Goal: Task Accomplishment & Management: Manage account settings

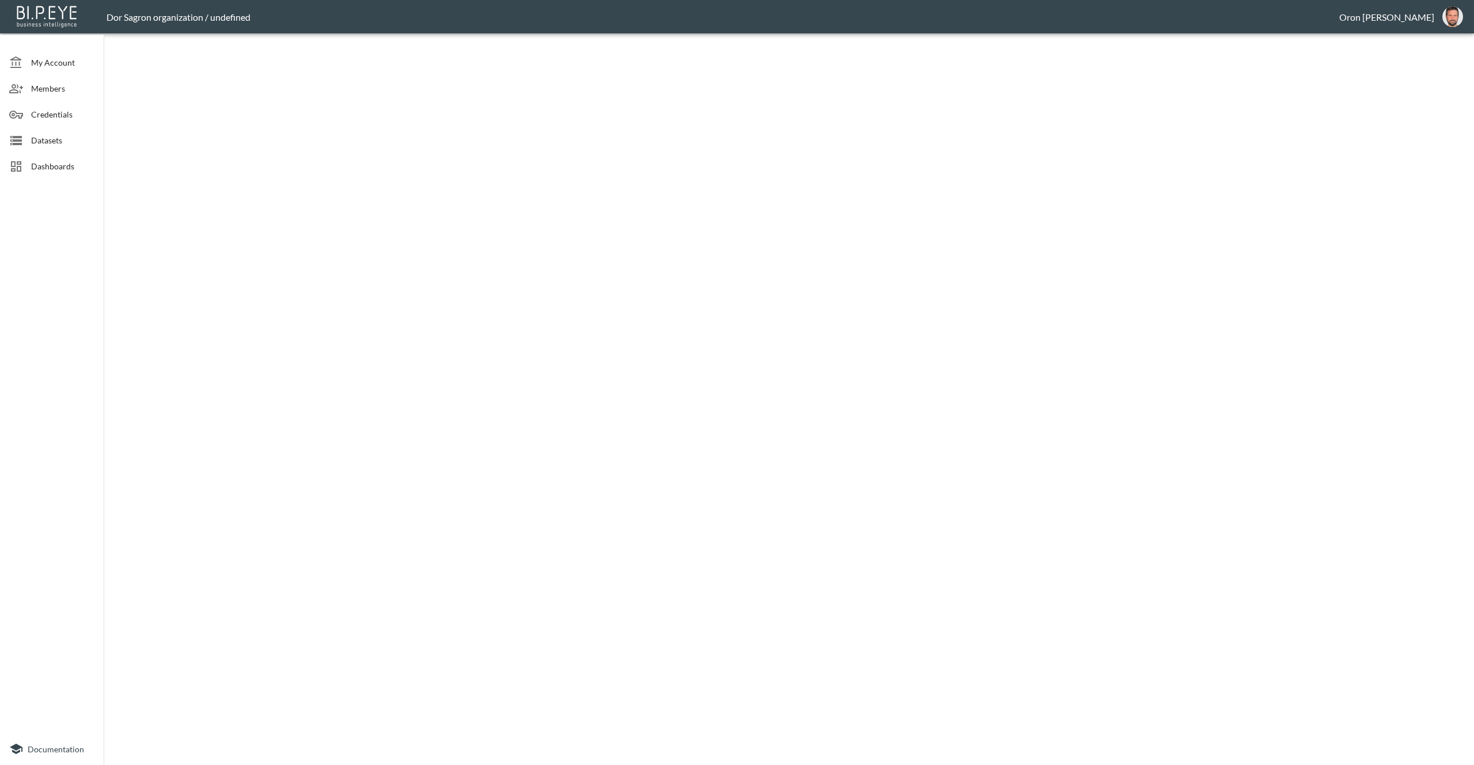
click at [68, 161] on span "Dashboards" at bounding box center [62, 166] width 63 height 12
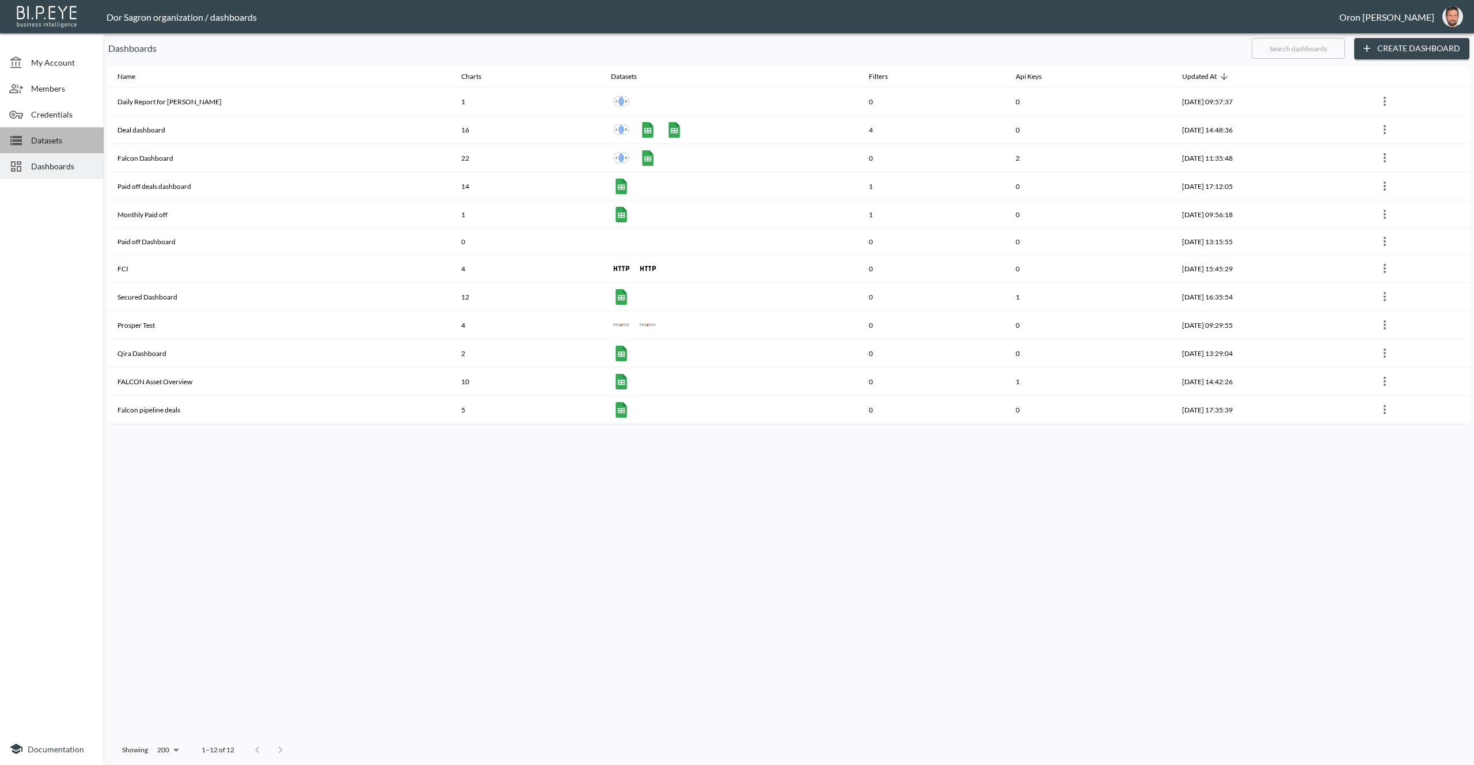
click at [69, 141] on span "Datasets" at bounding box center [62, 140] width 63 height 12
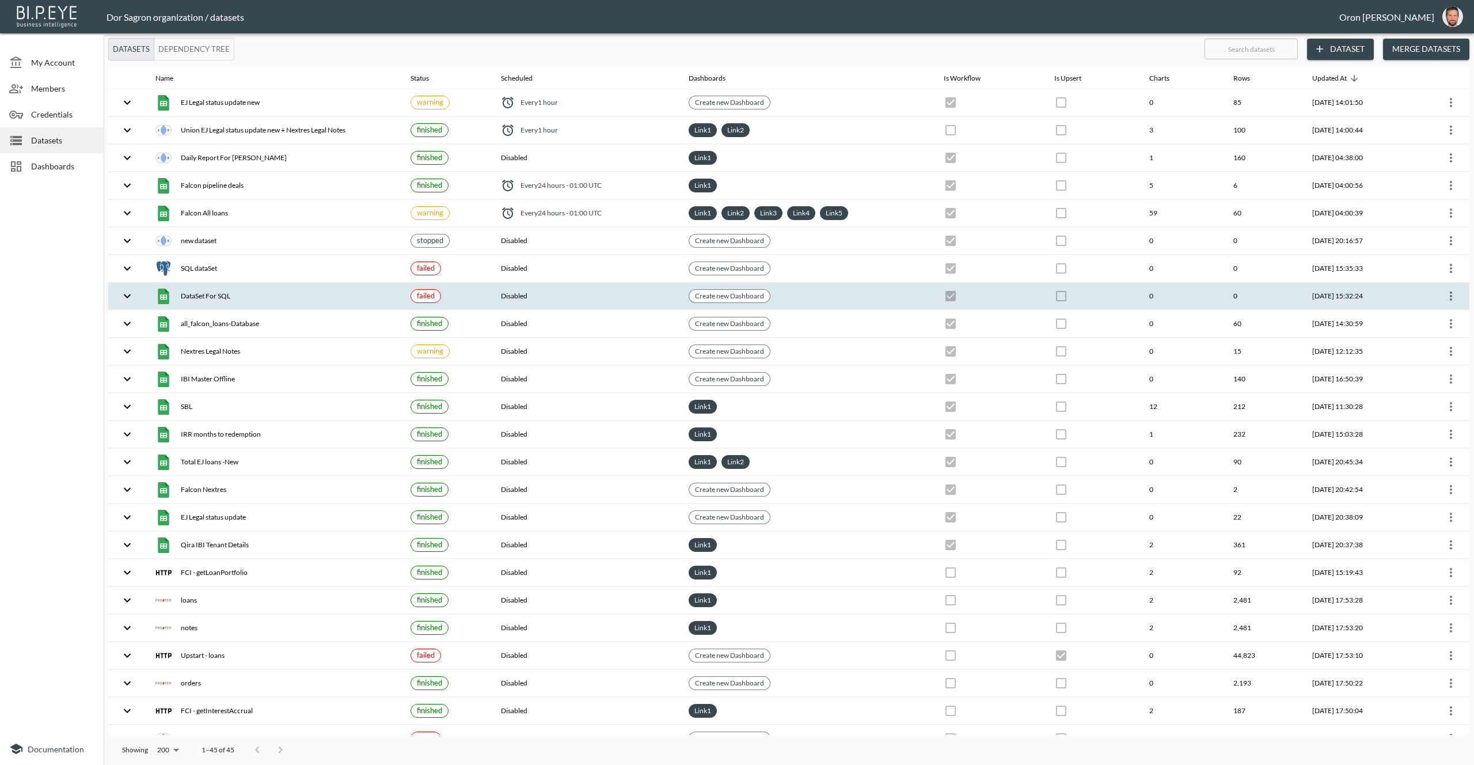
click at [1142, 295] on th "0" at bounding box center [1182, 296] width 84 height 27
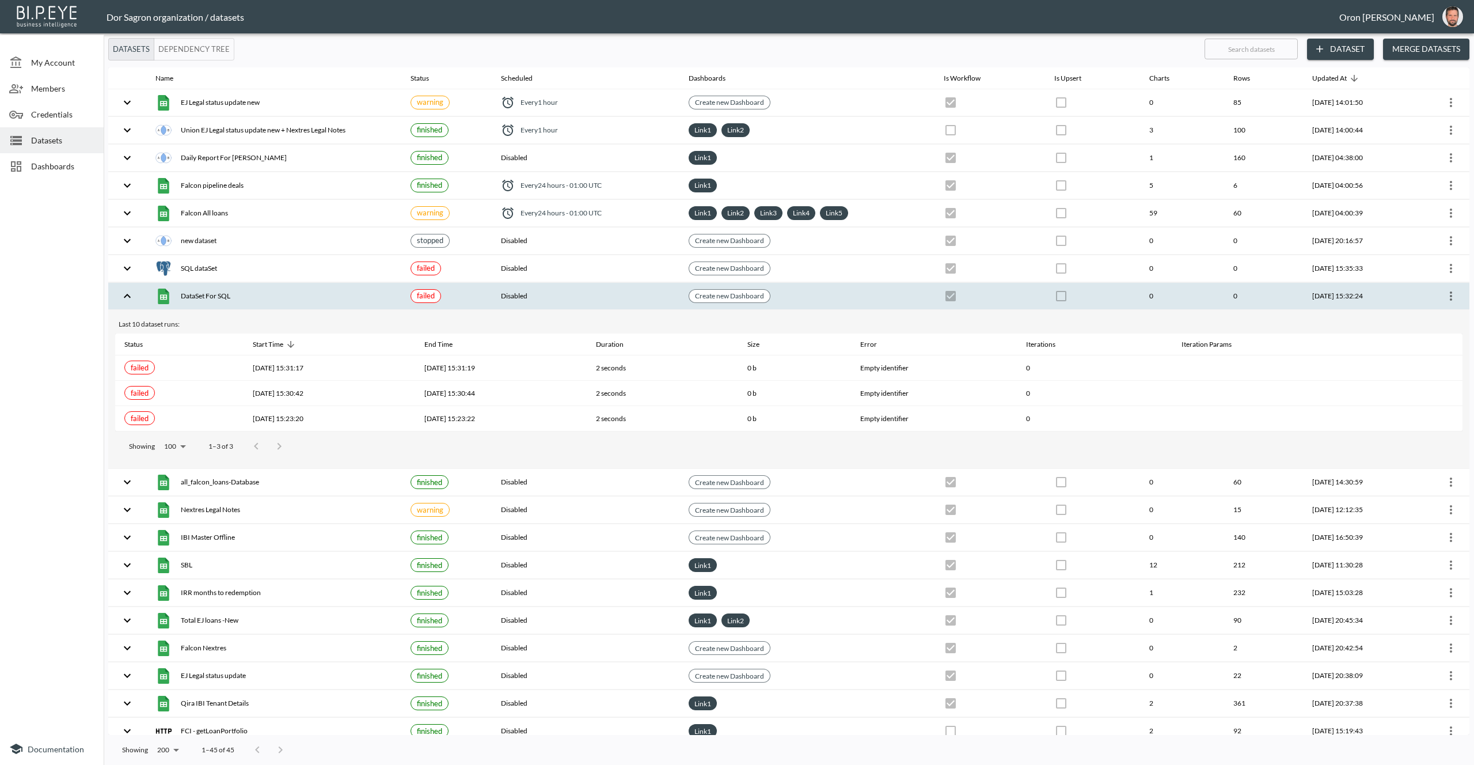
click at [1445, 290] on icon "more" at bounding box center [1451, 296] width 14 height 14
click at [1406, 398] on p "Clear Data" at bounding box center [1402, 398] width 43 height 14
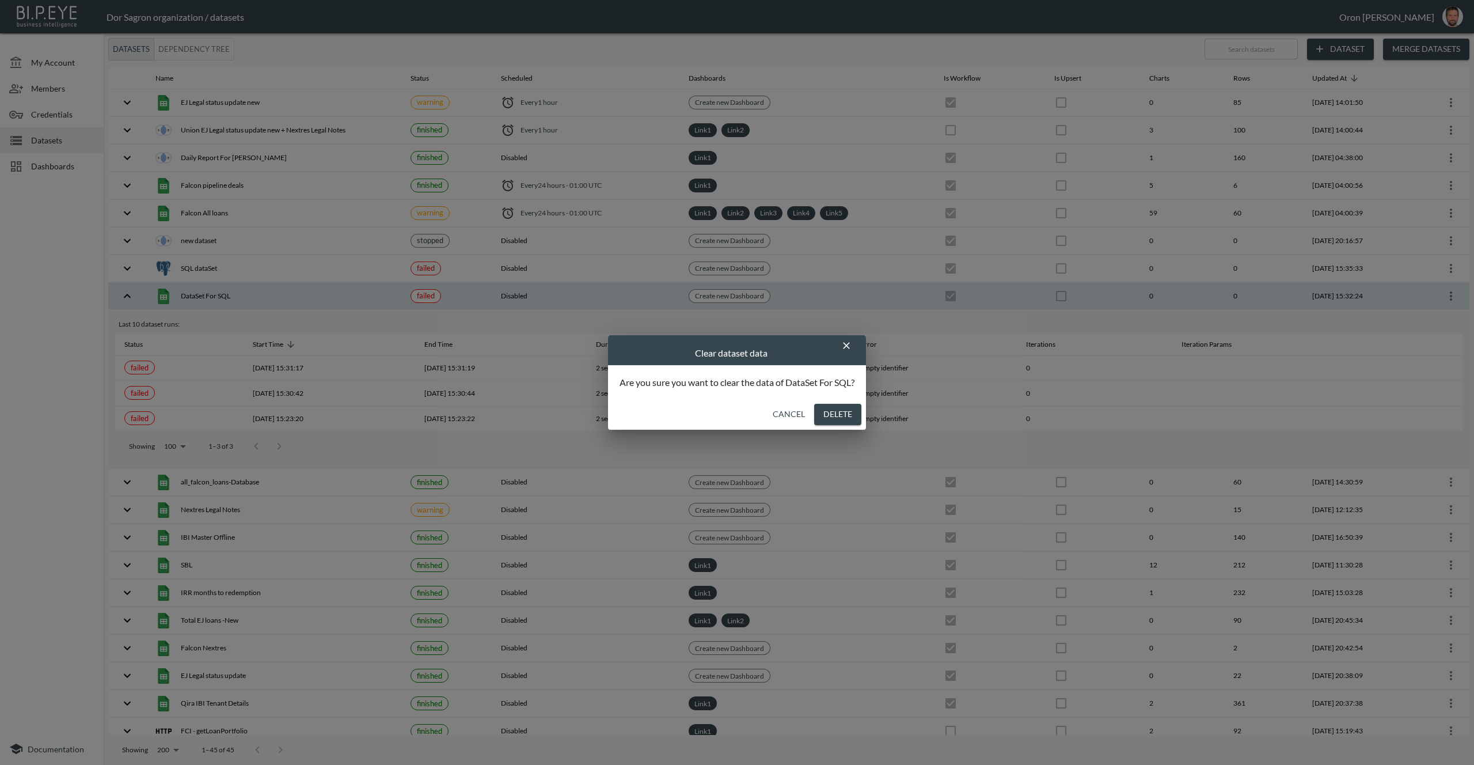
click at [855, 412] on button "Delete" at bounding box center [837, 414] width 47 height 21
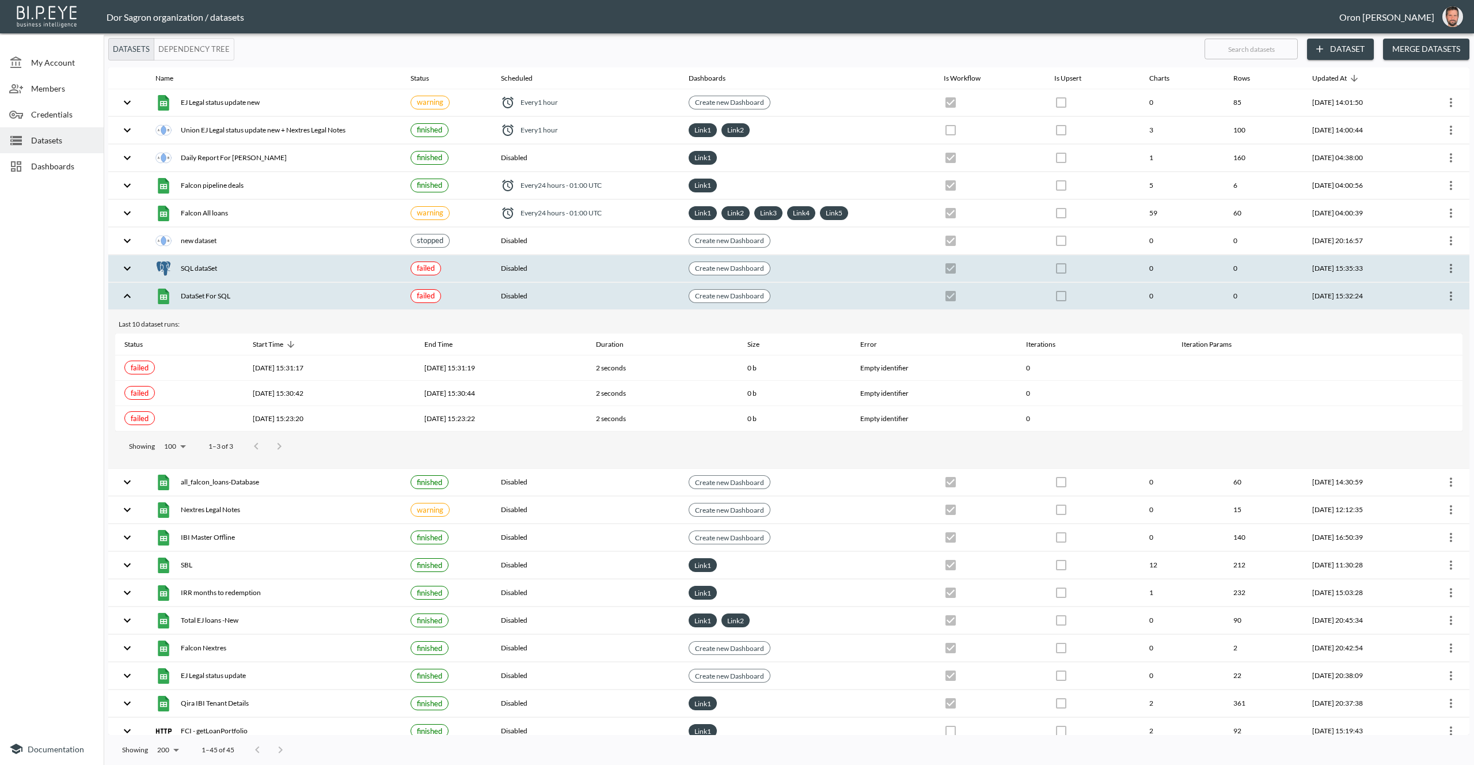
click at [1448, 267] on icon "more" at bounding box center [1451, 268] width 14 height 14
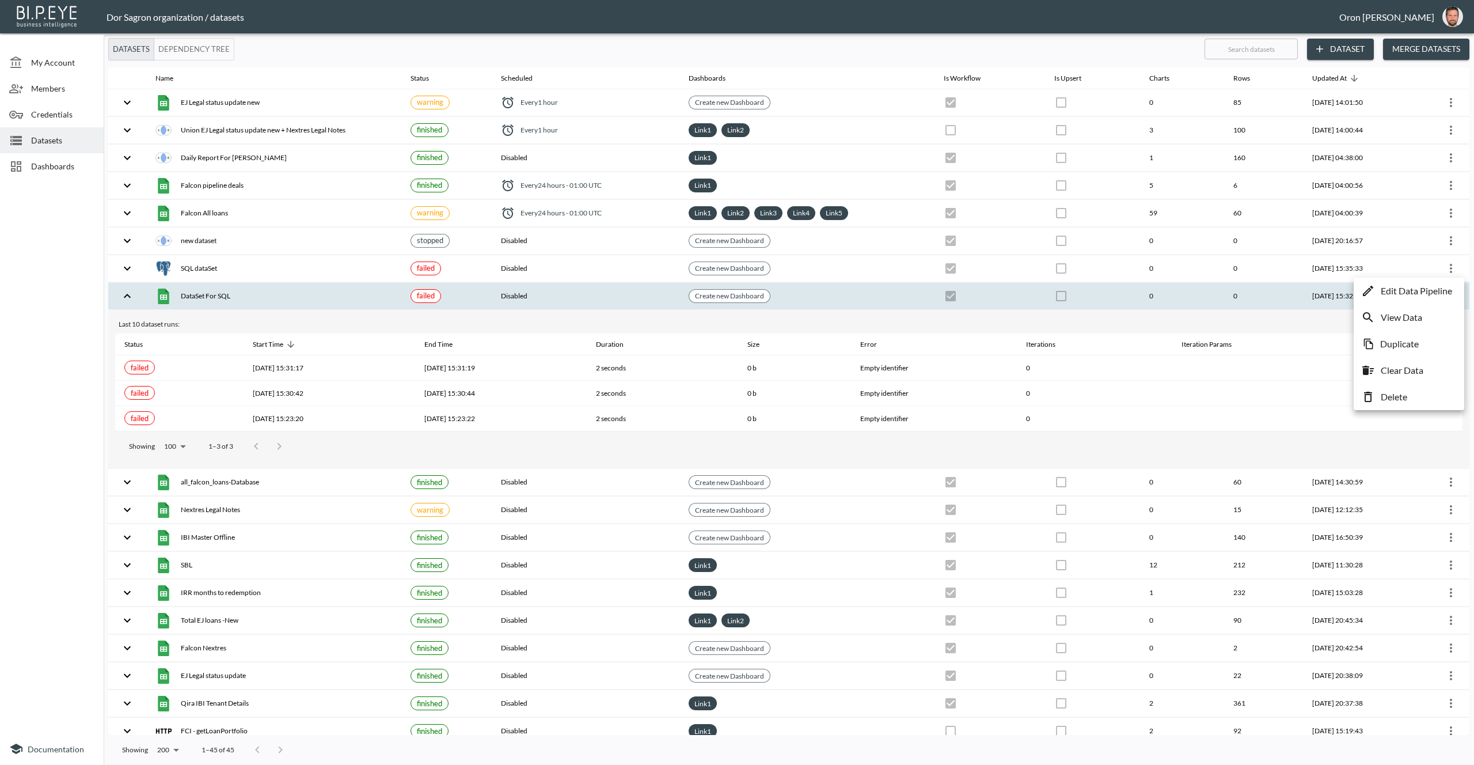
click at [1431, 286] on p "Edit Data Pipeline" at bounding box center [1416, 291] width 71 height 14
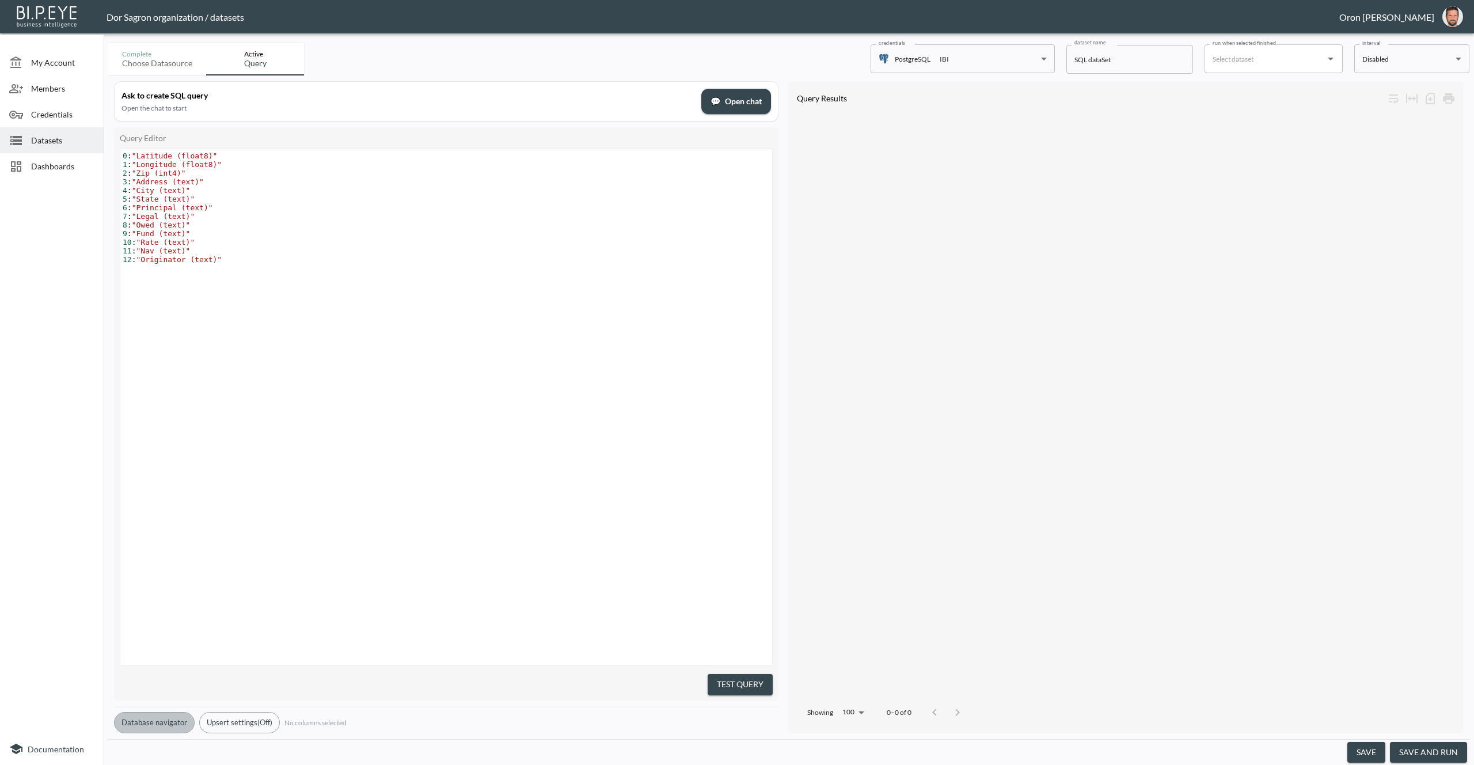
click at [166, 712] on button "Database navigator" at bounding box center [154, 722] width 81 height 21
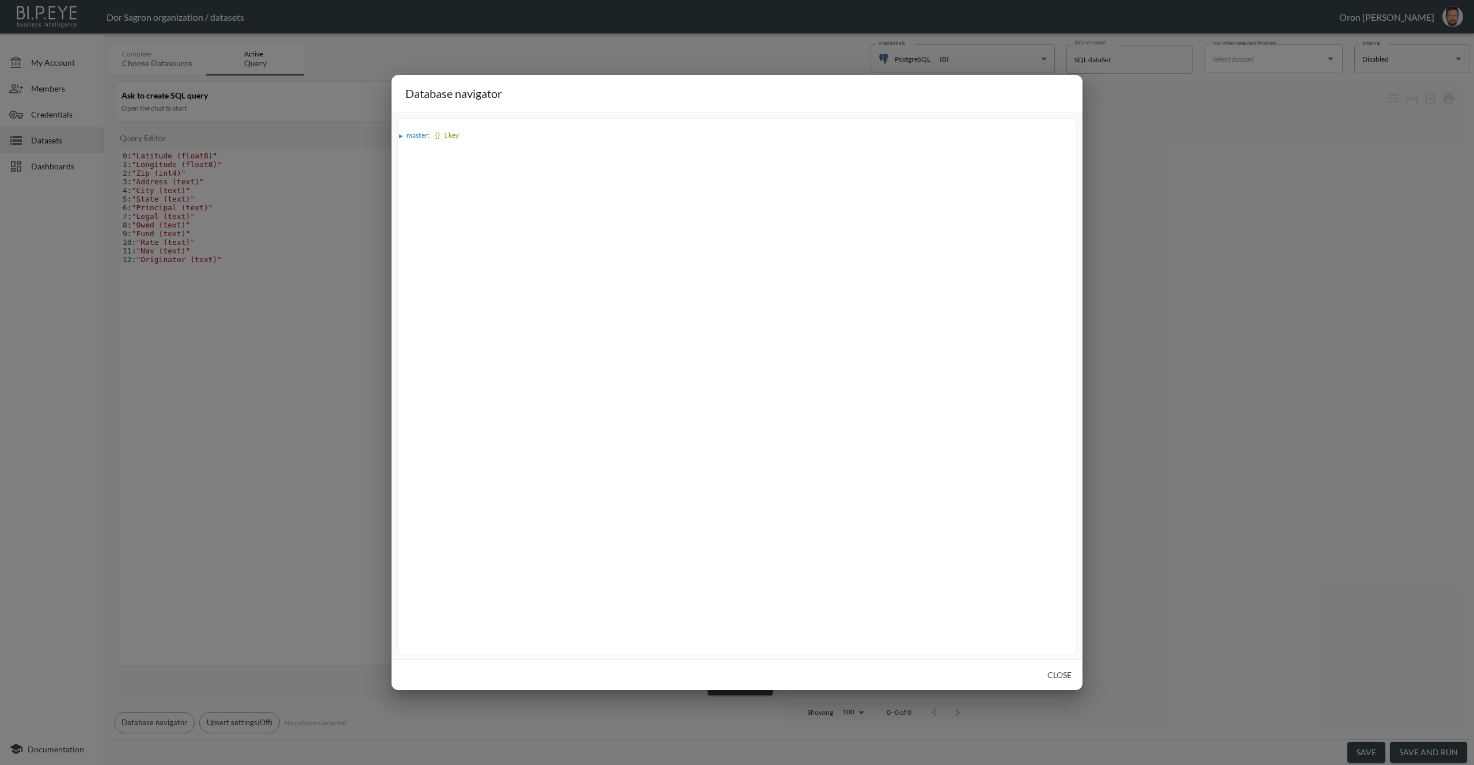
click at [408, 135] on span "master :" at bounding box center [419, 135] width 24 height 9
click at [408, 146] on div "▶" at bounding box center [407, 146] width 4 height 6
click at [413, 157] on div "▶" at bounding box center [413, 157] width 4 height 6
click at [1063, 677] on button "Close" at bounding box center [1059, 675] width 37 height 21
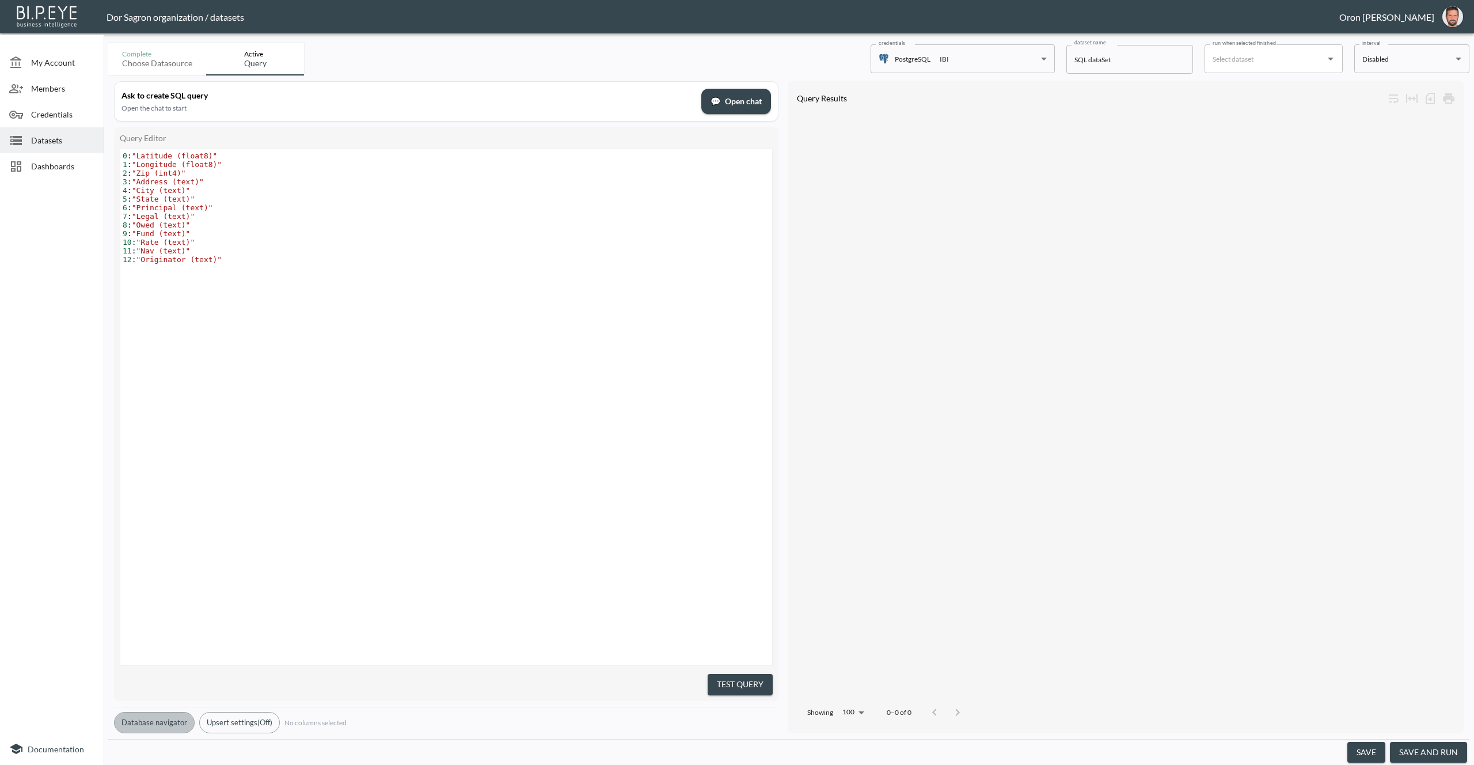
click at [155, 719] on button "Database navigator" at bounding box center [154, 722] width 81 height 21
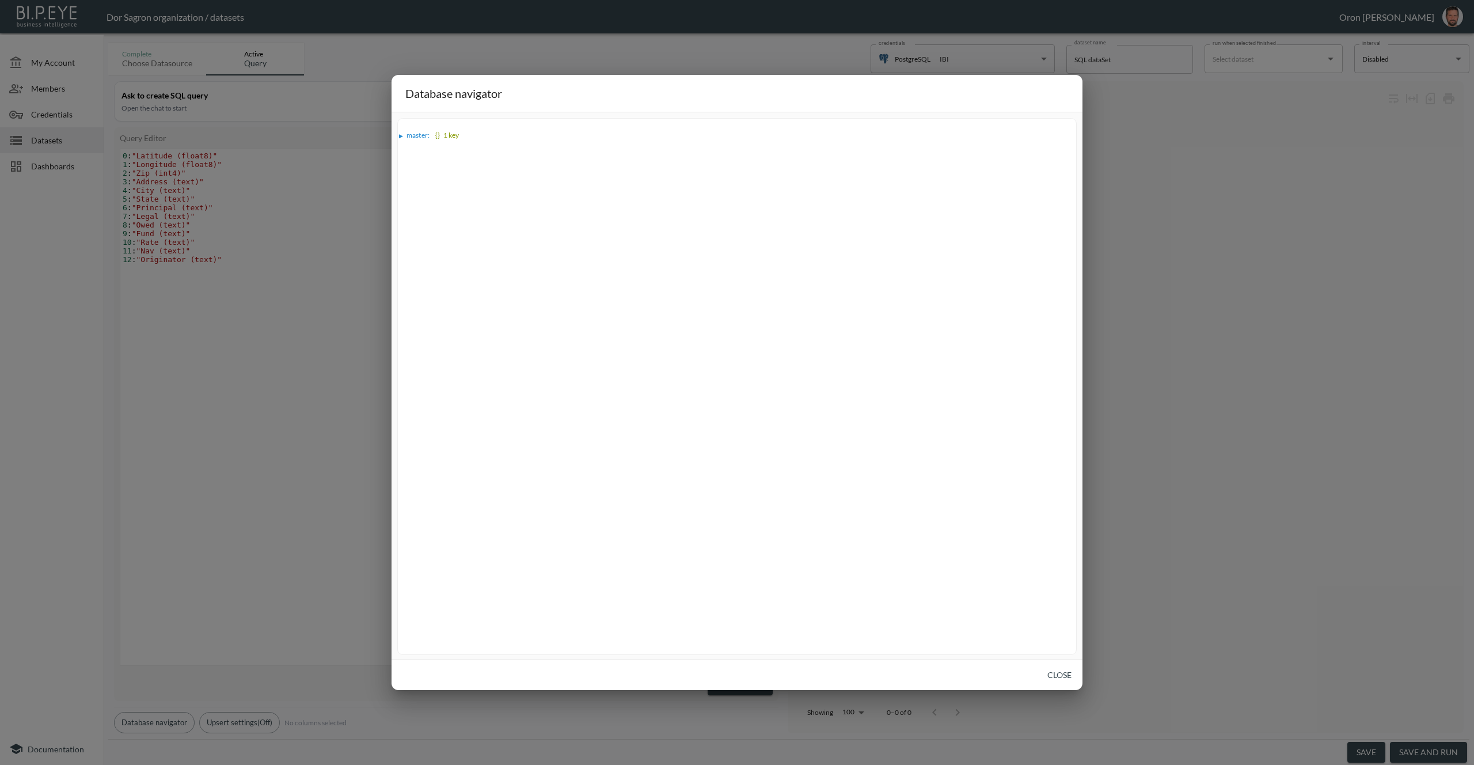
click at [415, 135] on span "master :" at bounding box center [419, 135] width 24 height 9
click at [414, 145] on span "public :" at bounding box center [423, 145] width 22 height 9
click at [426, 151] on span "all_falcon_loans :" at bounding box center [445, 155] width 52 height 9
click at [1066, 675] on button "Close" at bounding box center [1059, 675] width 37 height 21
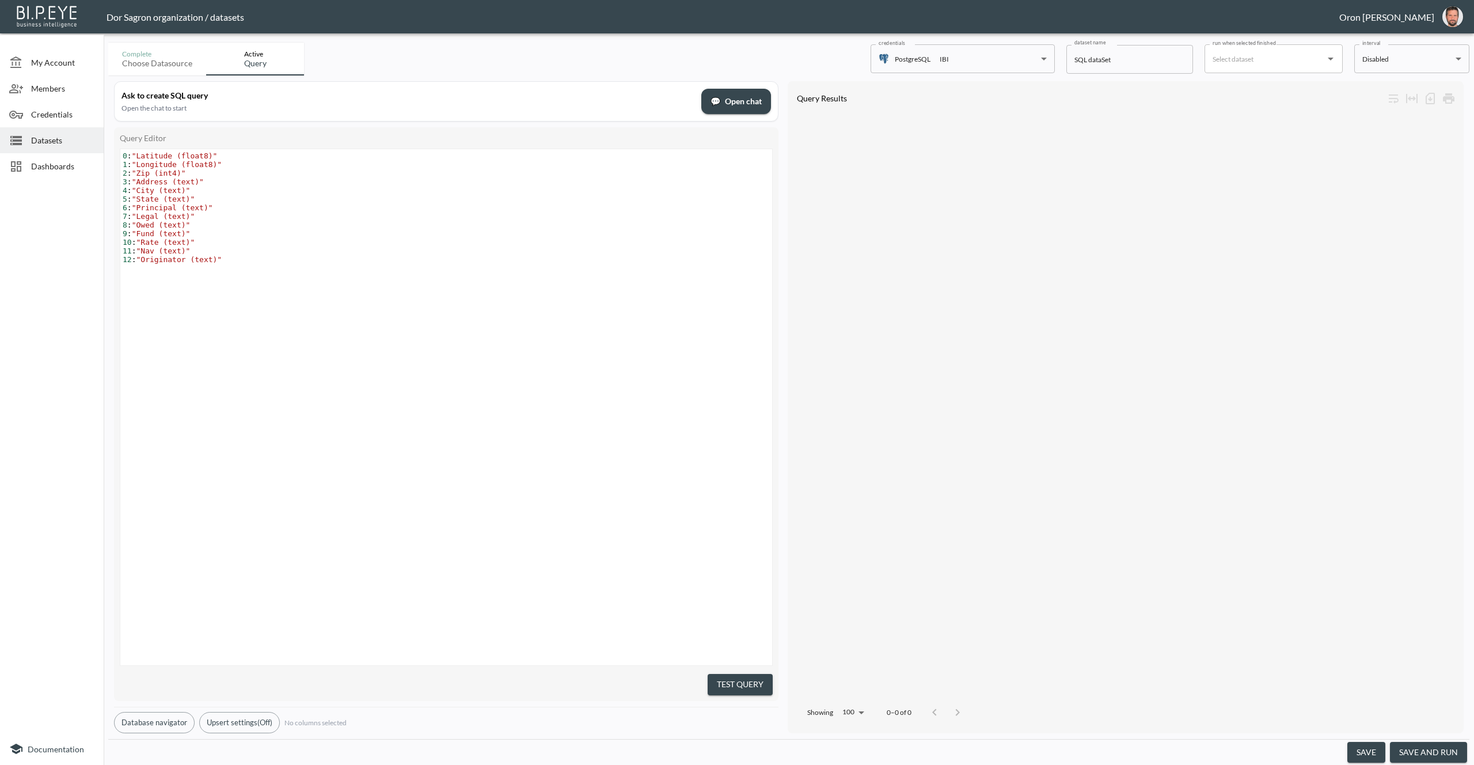
drag, startPoint x: 67, startPoint y: 134, endPoint x: 92, endPoint y: 131, distance: 24.4
click at [68, 134] on span "Datasets" at bounding box center [62, 140] width 63 height 12
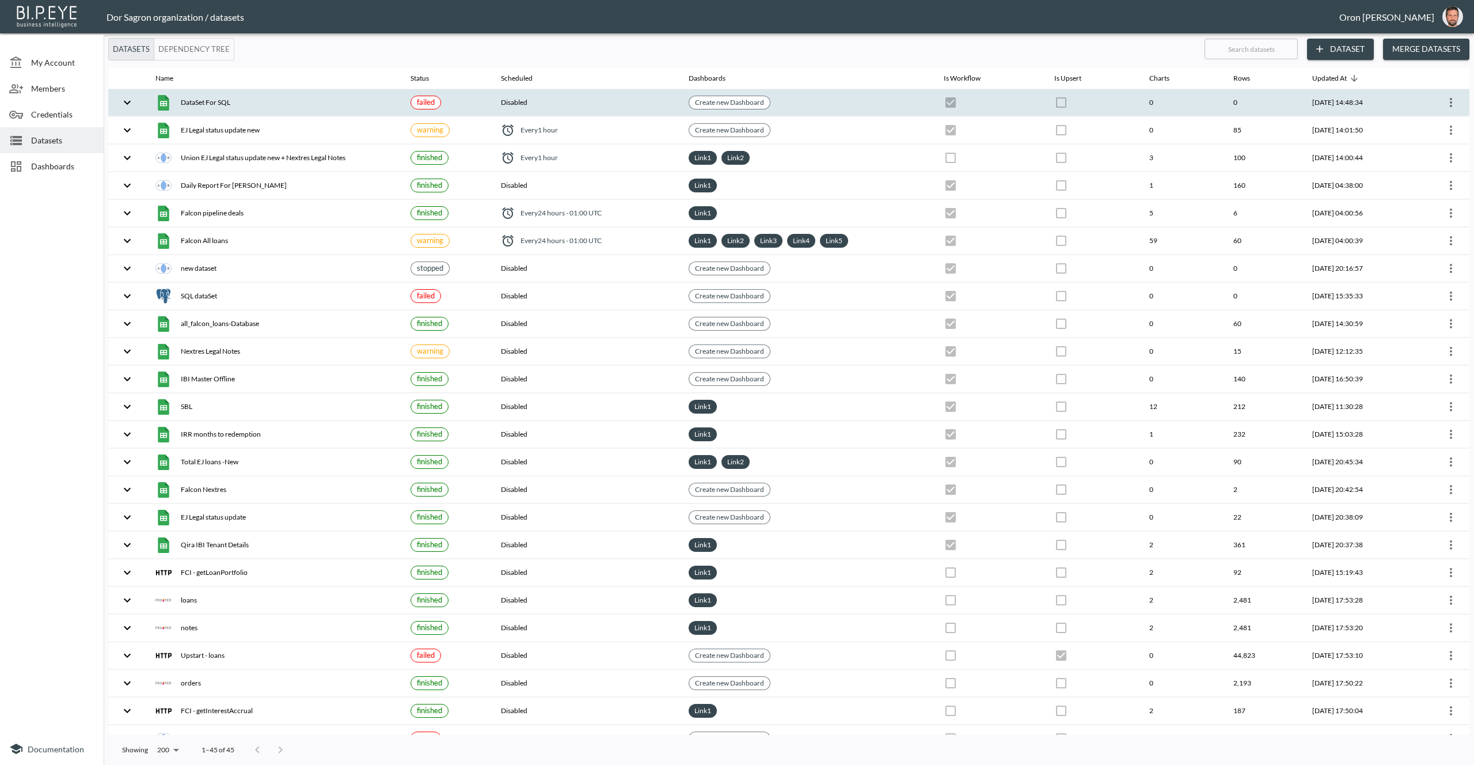
click at [1453, 100] on icon "more" at bounding box center [1451, 103] width 14 height 14
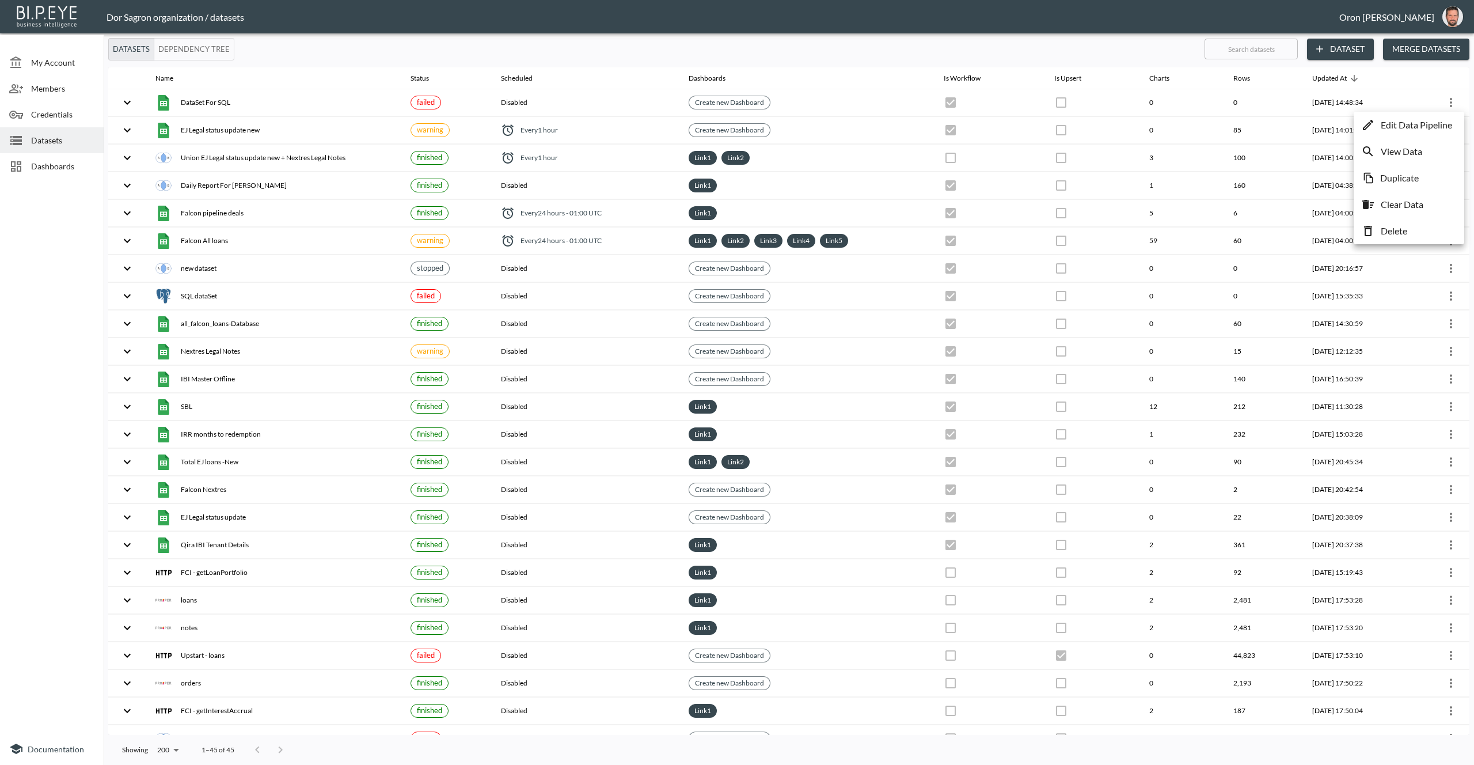
click at [1432, 119] on p "Edit Data Pipeline" at bounding box center [1416, 125] width 71 height 14
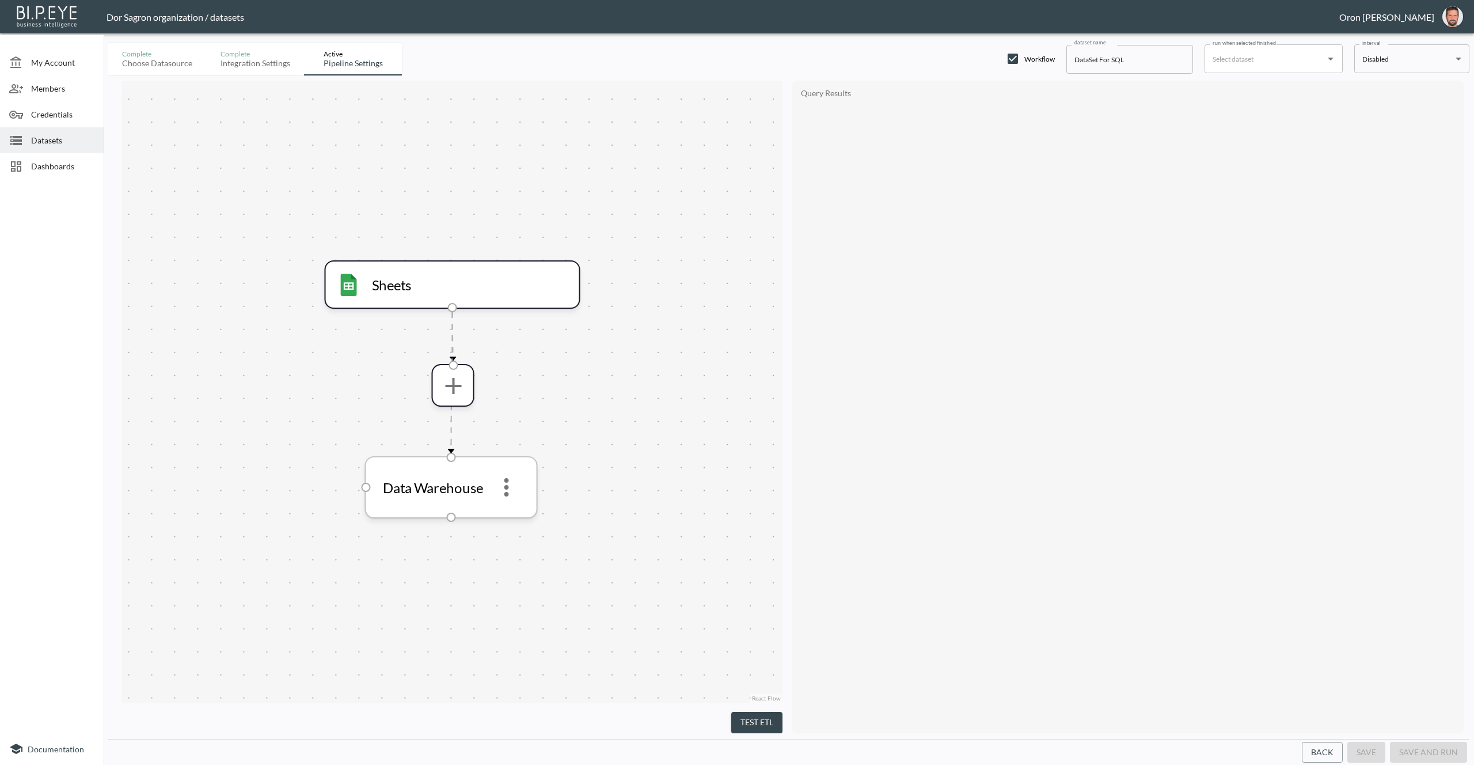
click at [500, 489] on icon "more" at bounding box center [507, 487] width 28 height 28
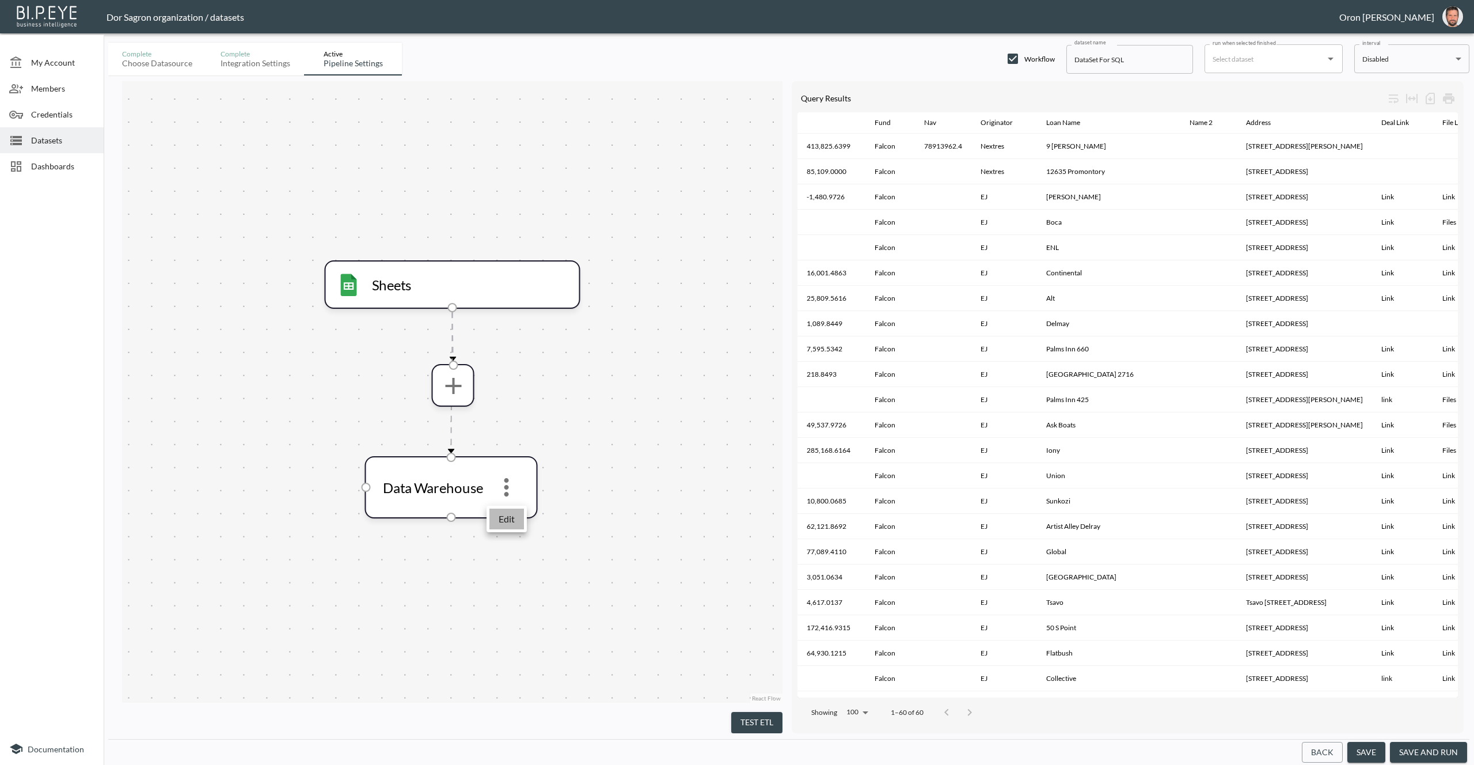
click at [500, 510] on li "Edit" at bounding box center [506, 518] width 35 height 21
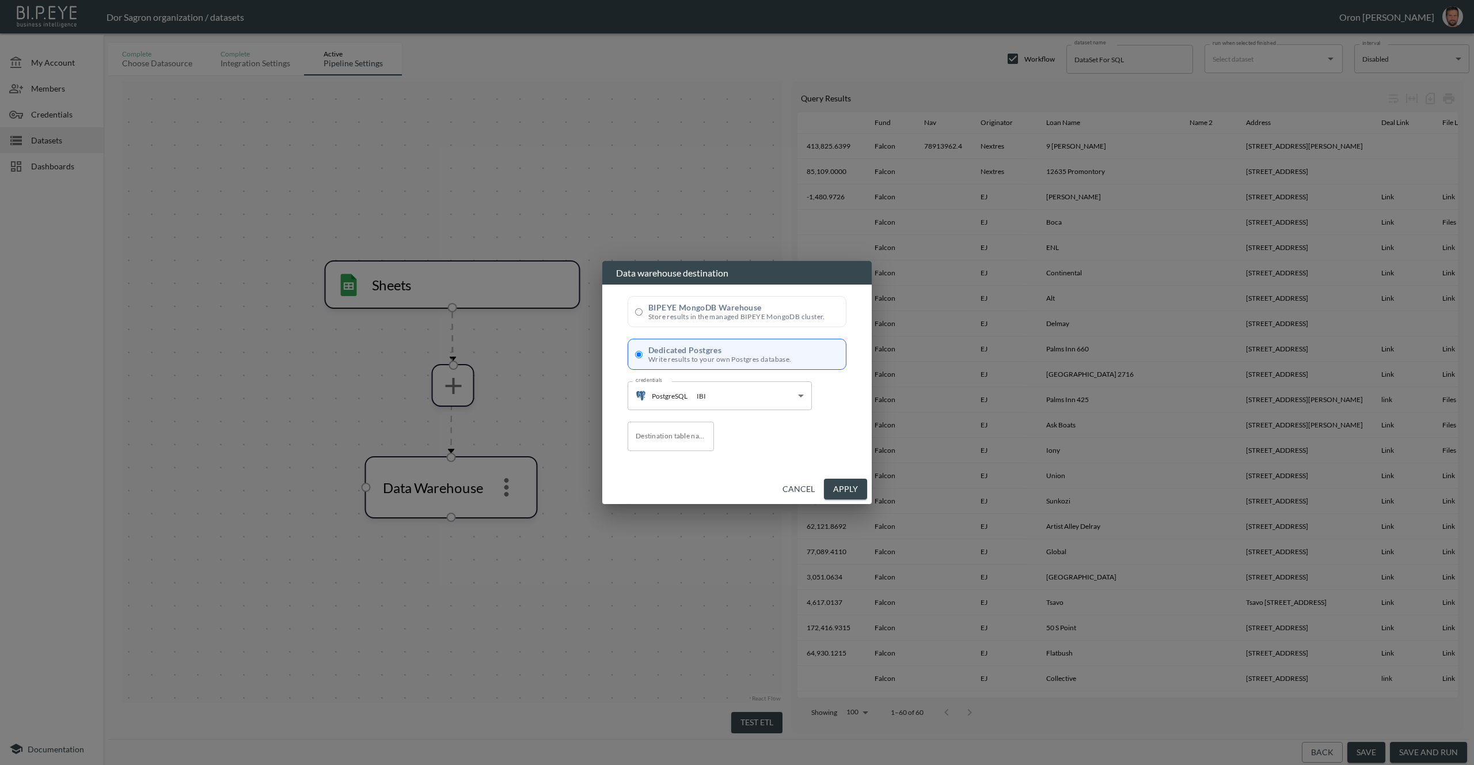
click at [687, 442] on input "Destination table name" at bounding box center [671, 436] width 86 height 29
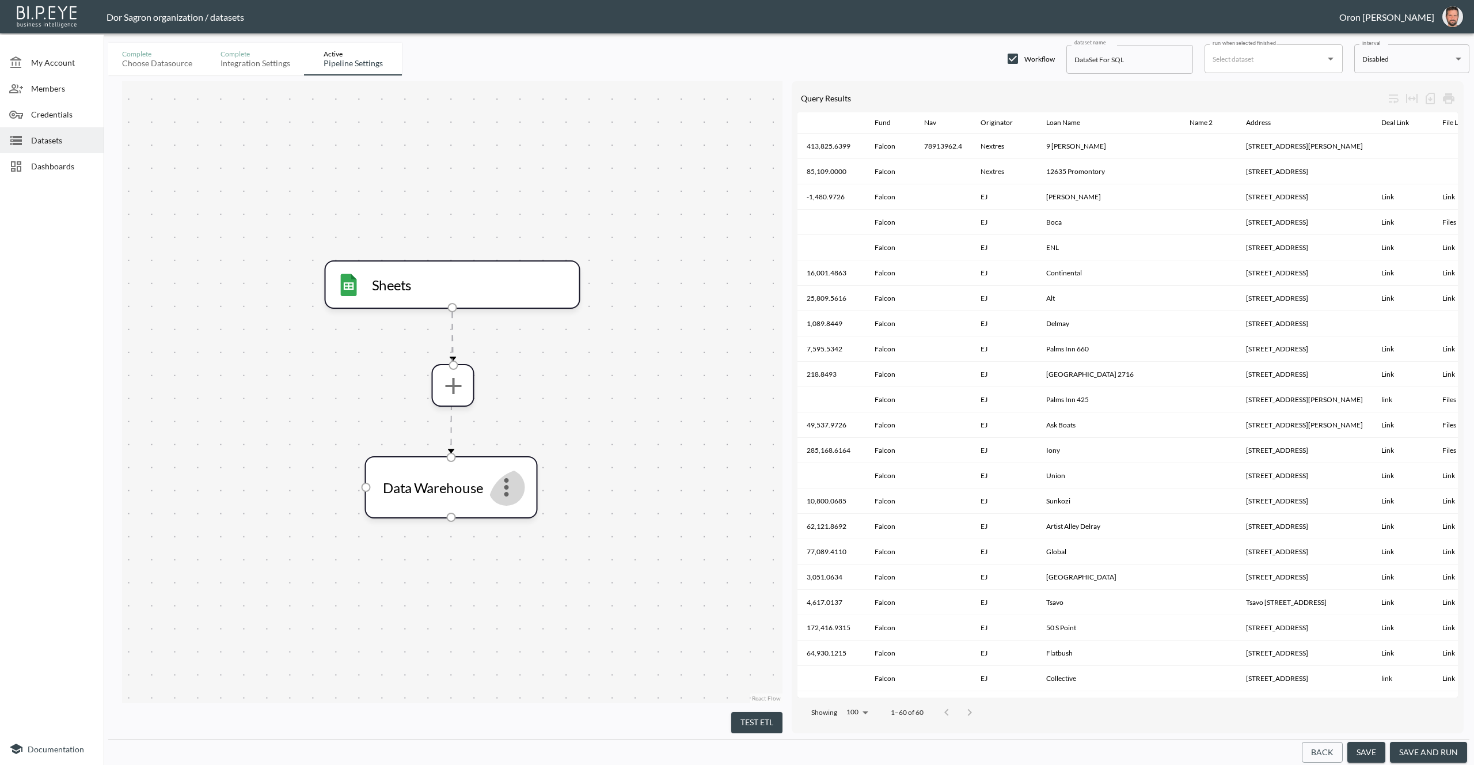
click at [56, 136] on span "Datasets" at bounding box center [62, 140] width 63 height 12
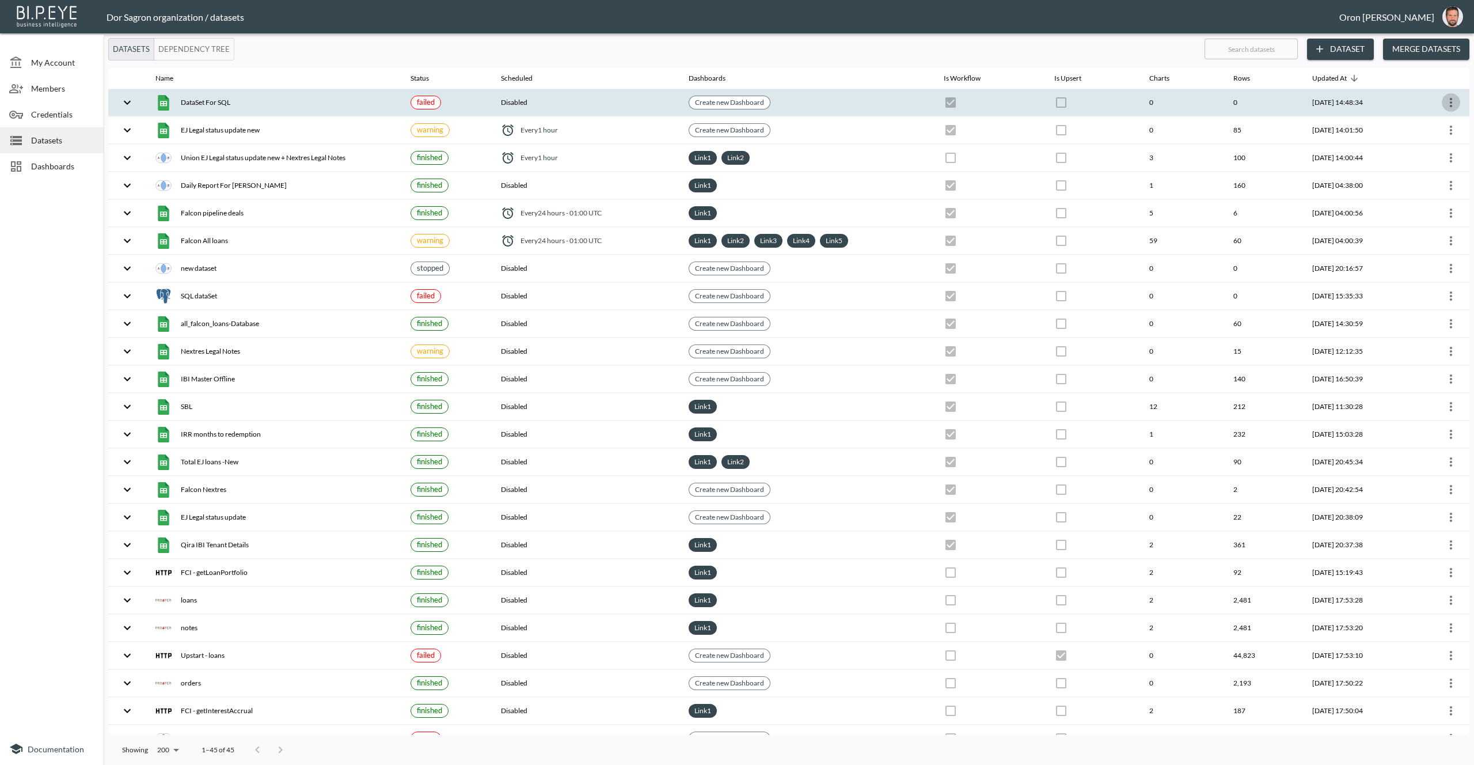
click at [1451, 102] on icon "more" at bounding box center [1451, 103] width 14 height 14
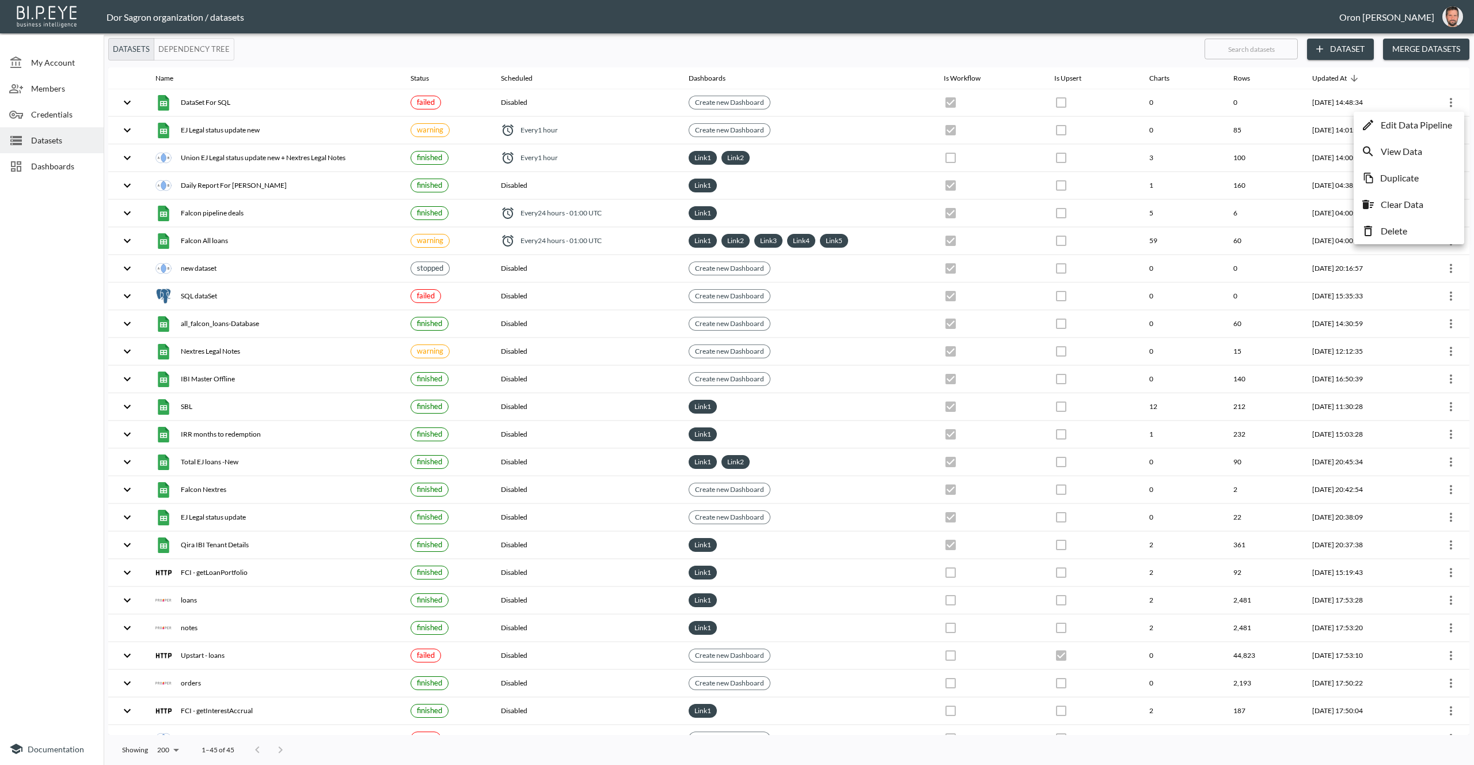
click at [1411, 229] on li "Delete" at bounding box center [1409, 231] width 105 height 21
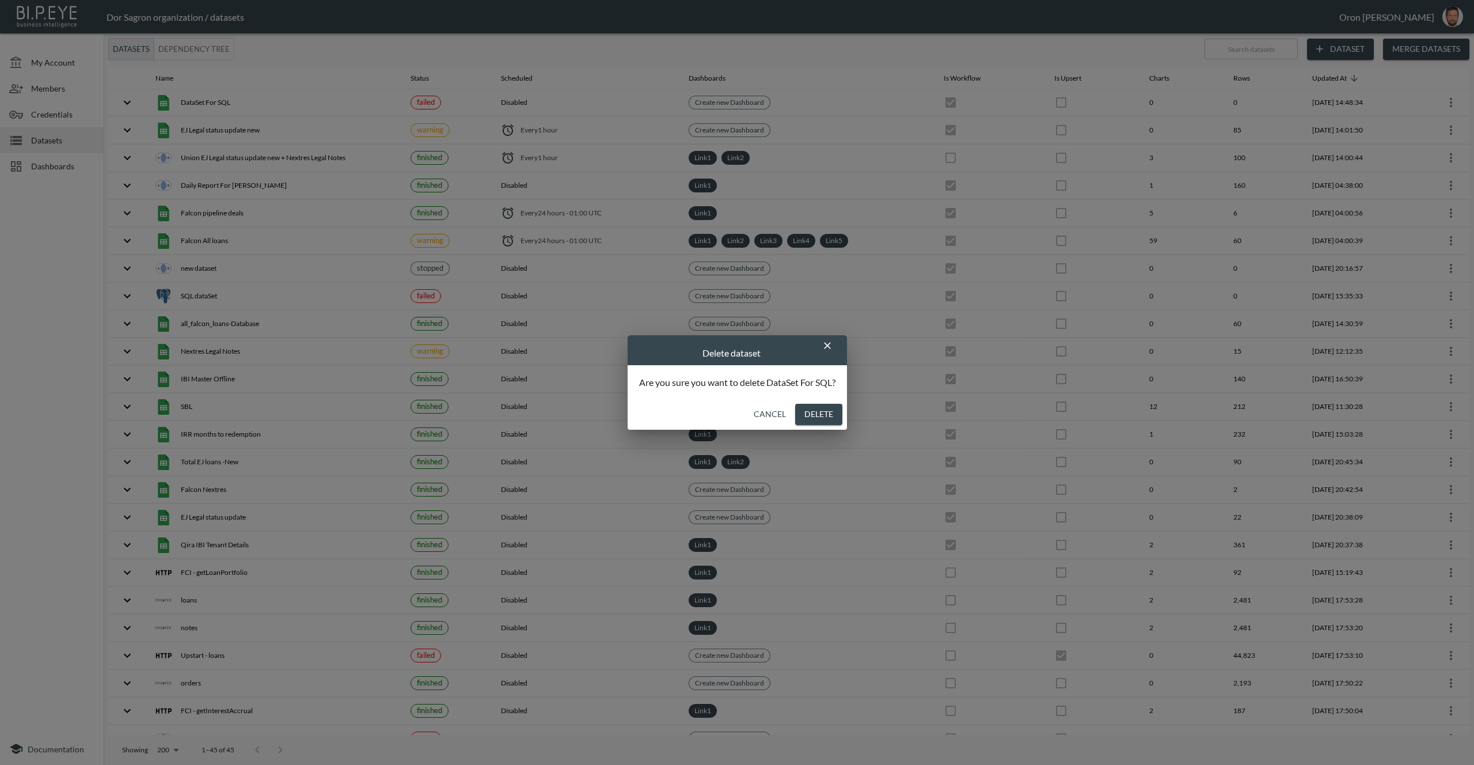
click at [810, 409] on button "Delete" at bounding box center [818, 414] width 47 height 21
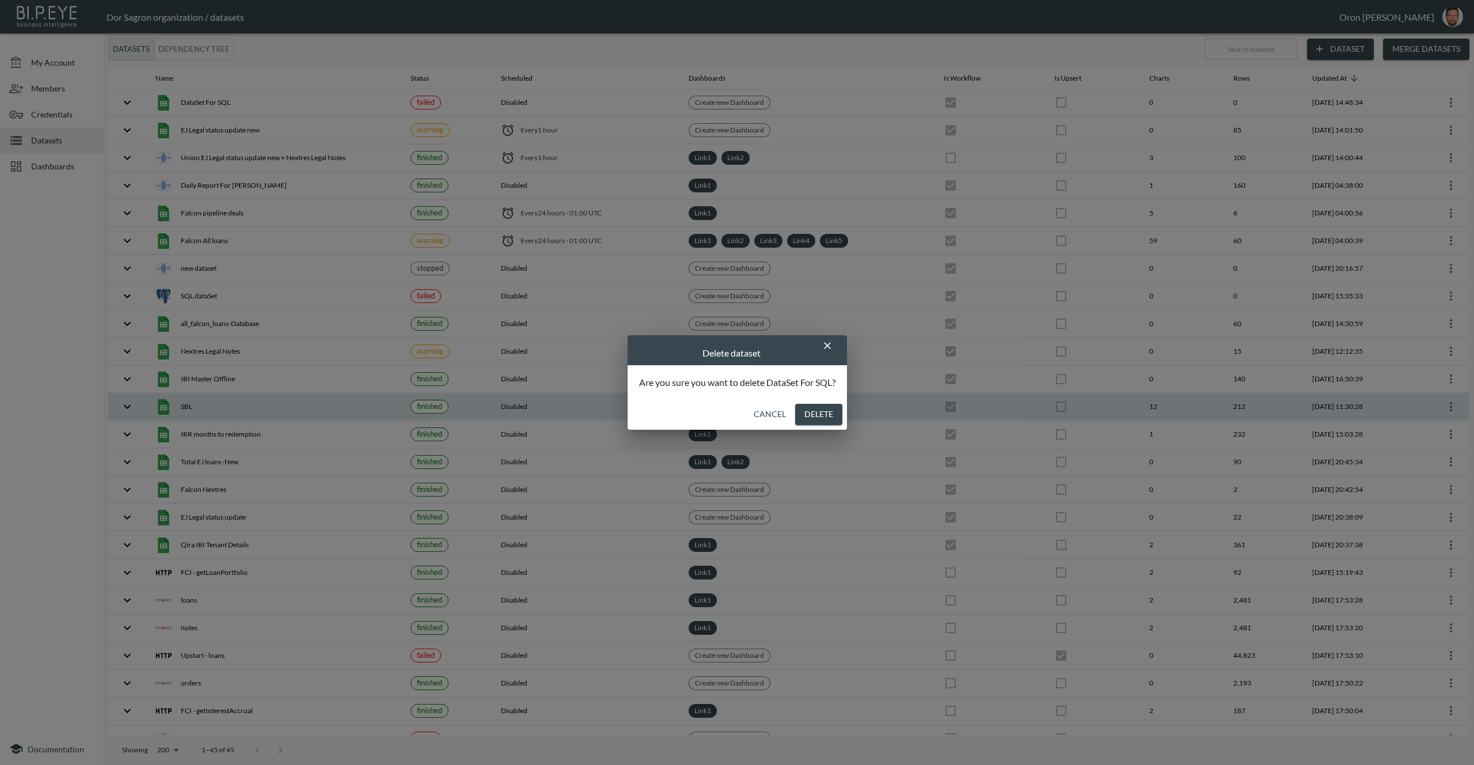
checkbox input "false"
checkbox input "true"
checkbox input "false"
checkbox input "true"
checkbox input "false"
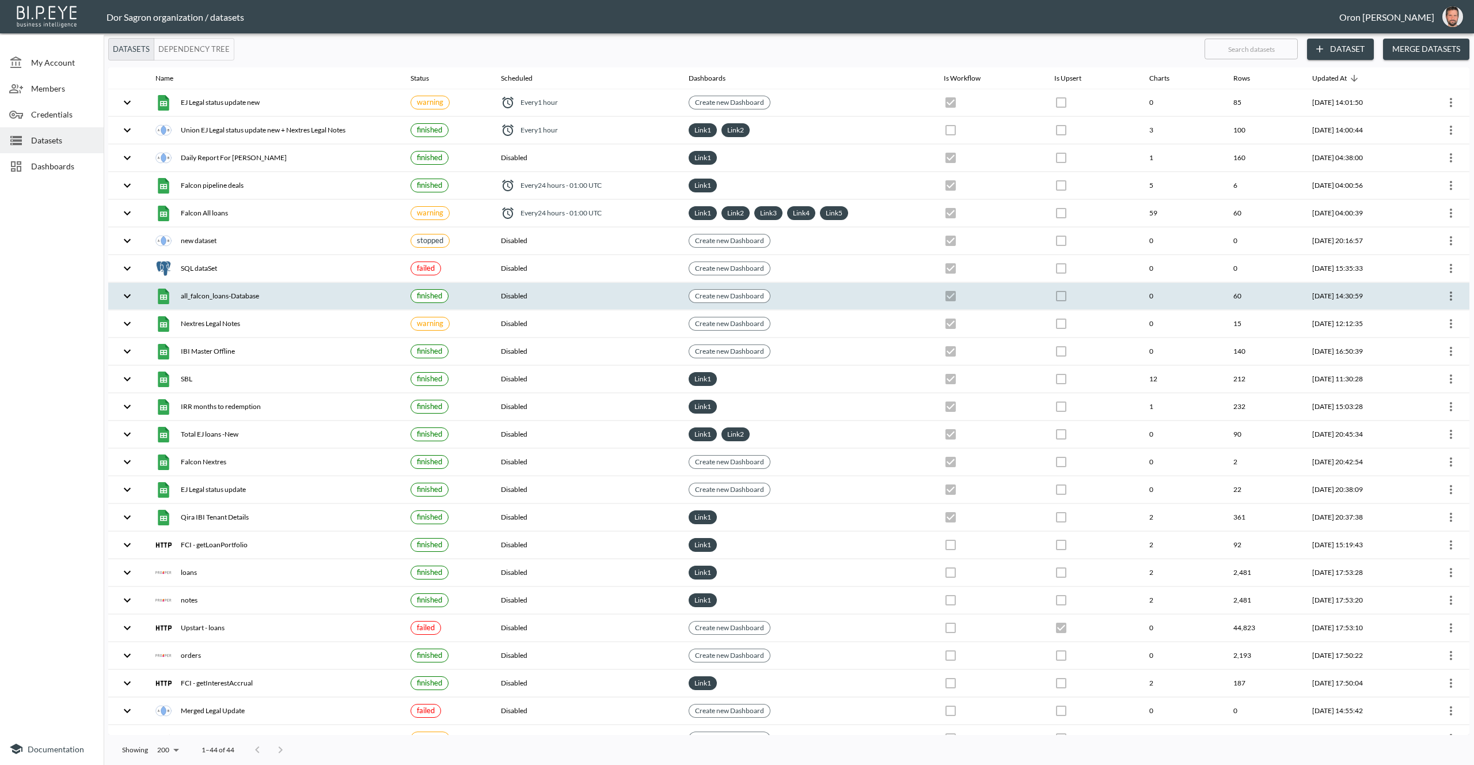
scroll to position [1, 0]
click at [339, 295] on div "all_falcon_loans-Database" at bounding box center [273, 295] width 237 height 16
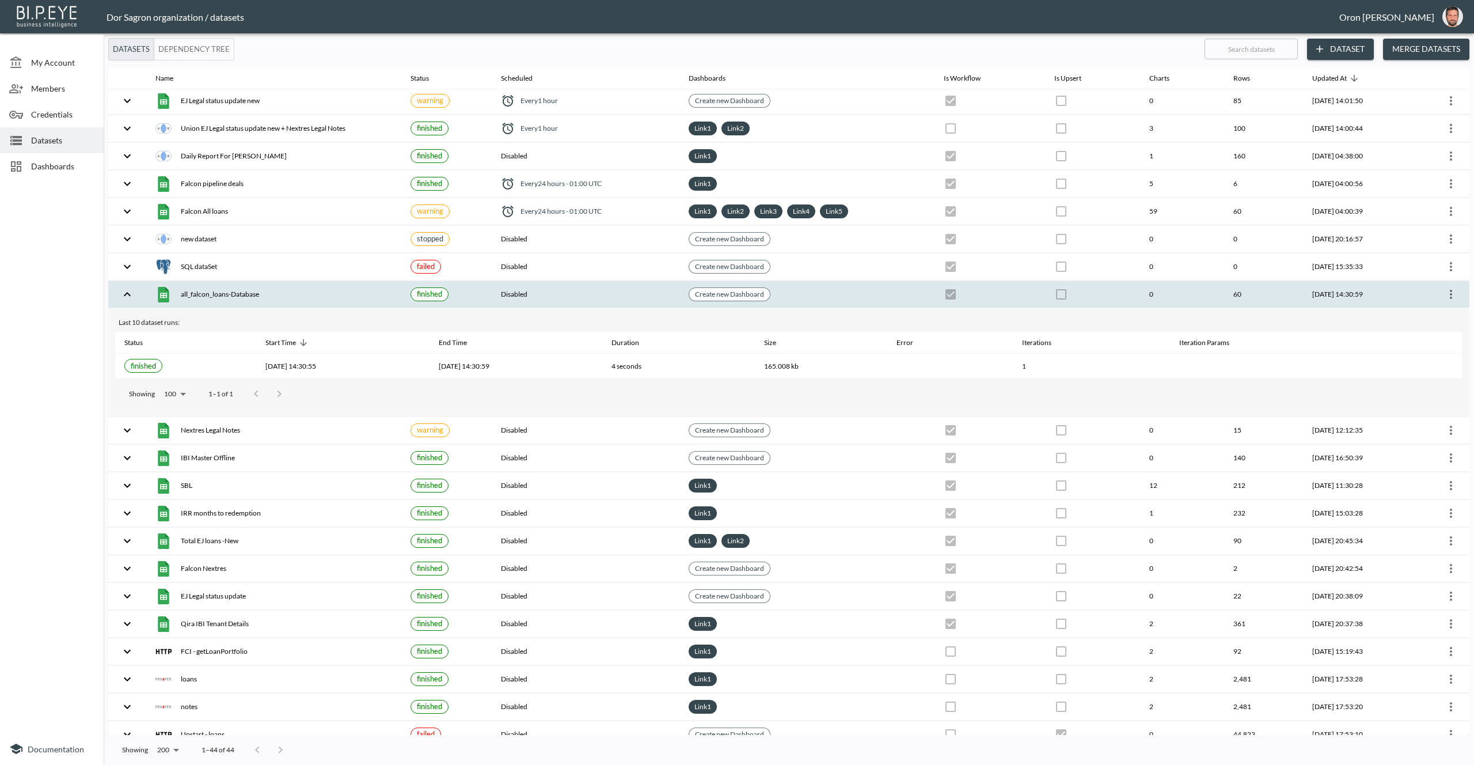
scroll to position [1, 0]
click at [1449, 288] on icon "more" at bounding box center [1451, 295] width 14 height 14
click at [1408, 399] on p "Clear Data" at bounding box center [1402, 397] width 43 height 14
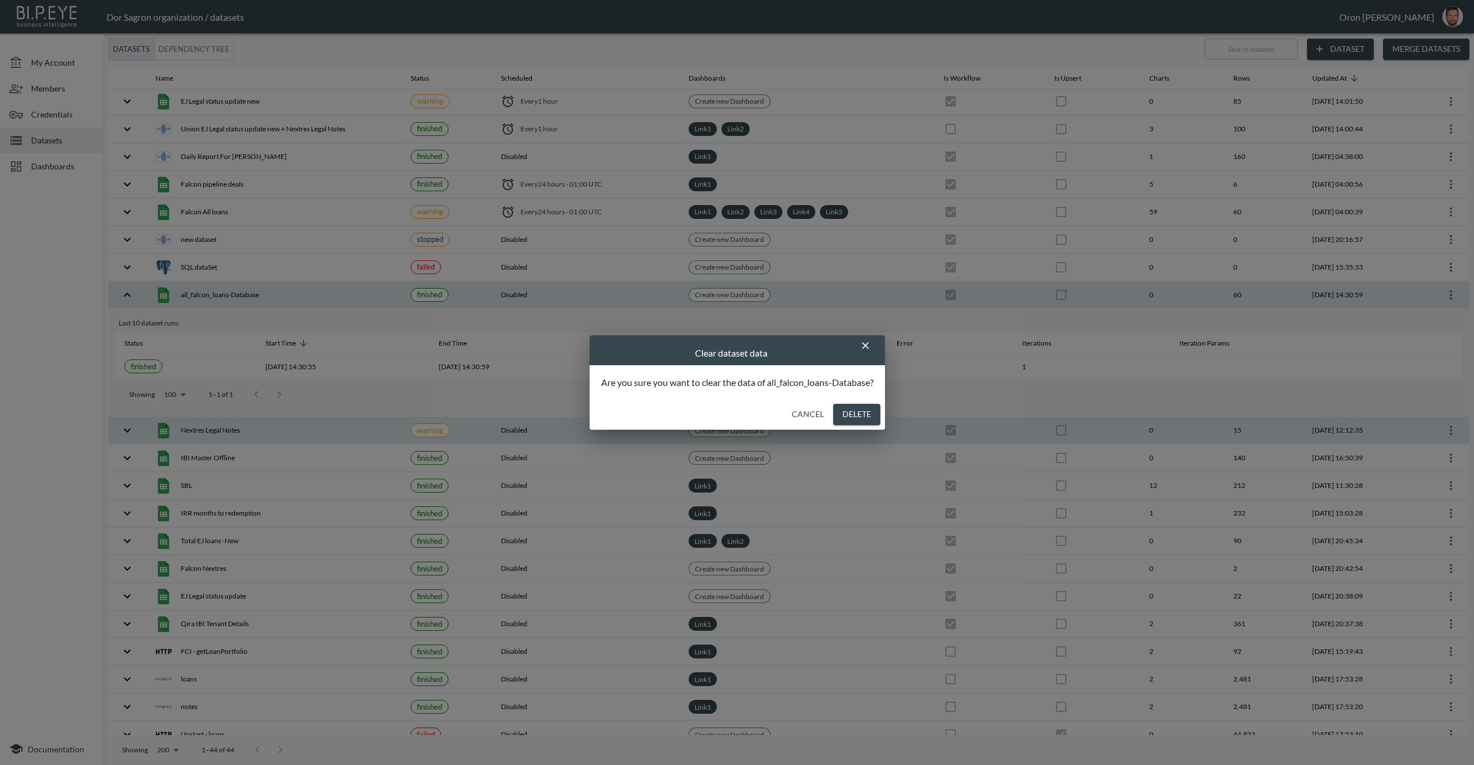
click at [867, 417] on button "Delete" at bounding box center [856, 414] width 47 height 21
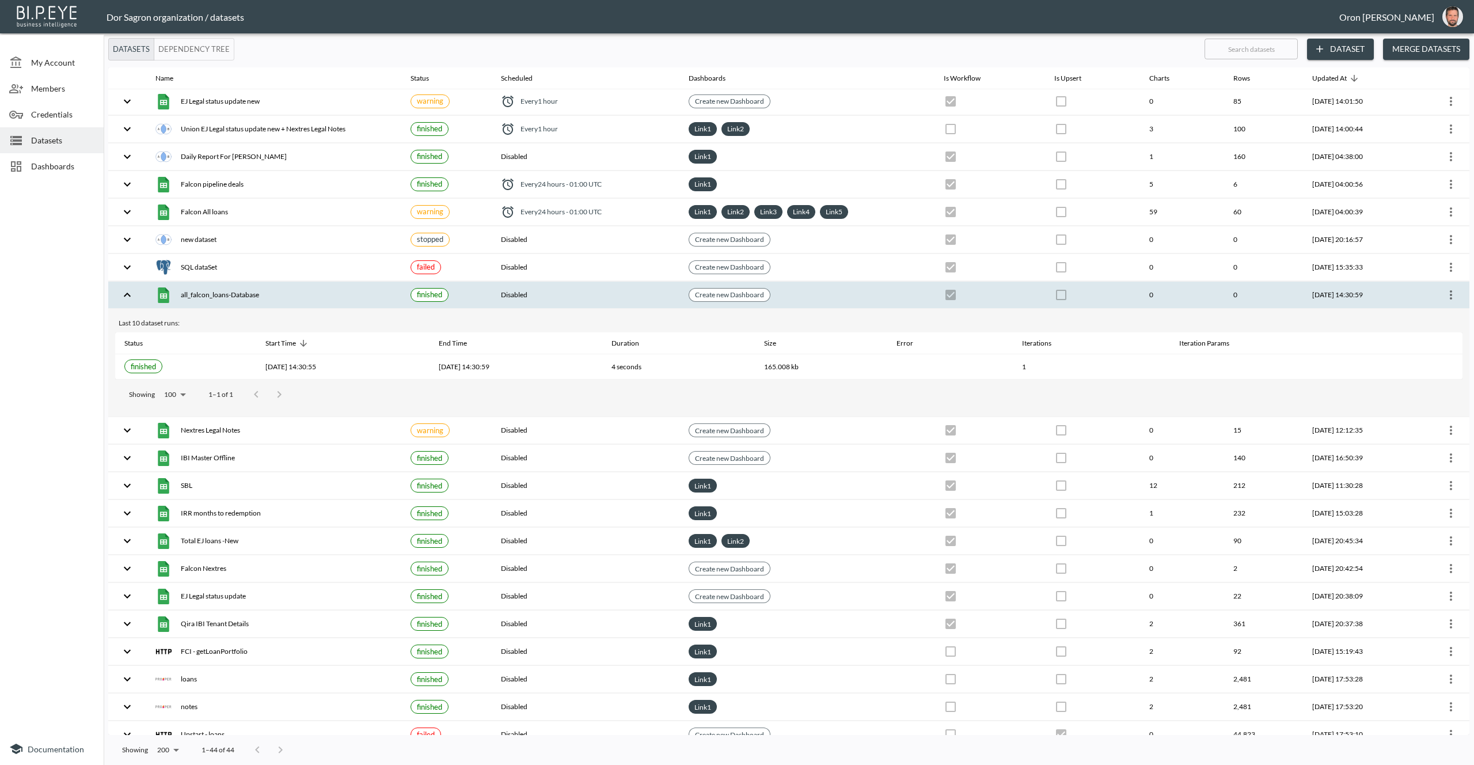
click at [1339, 50] on button "Dataset" at bounding box center [1340, 49] width 67 height 21
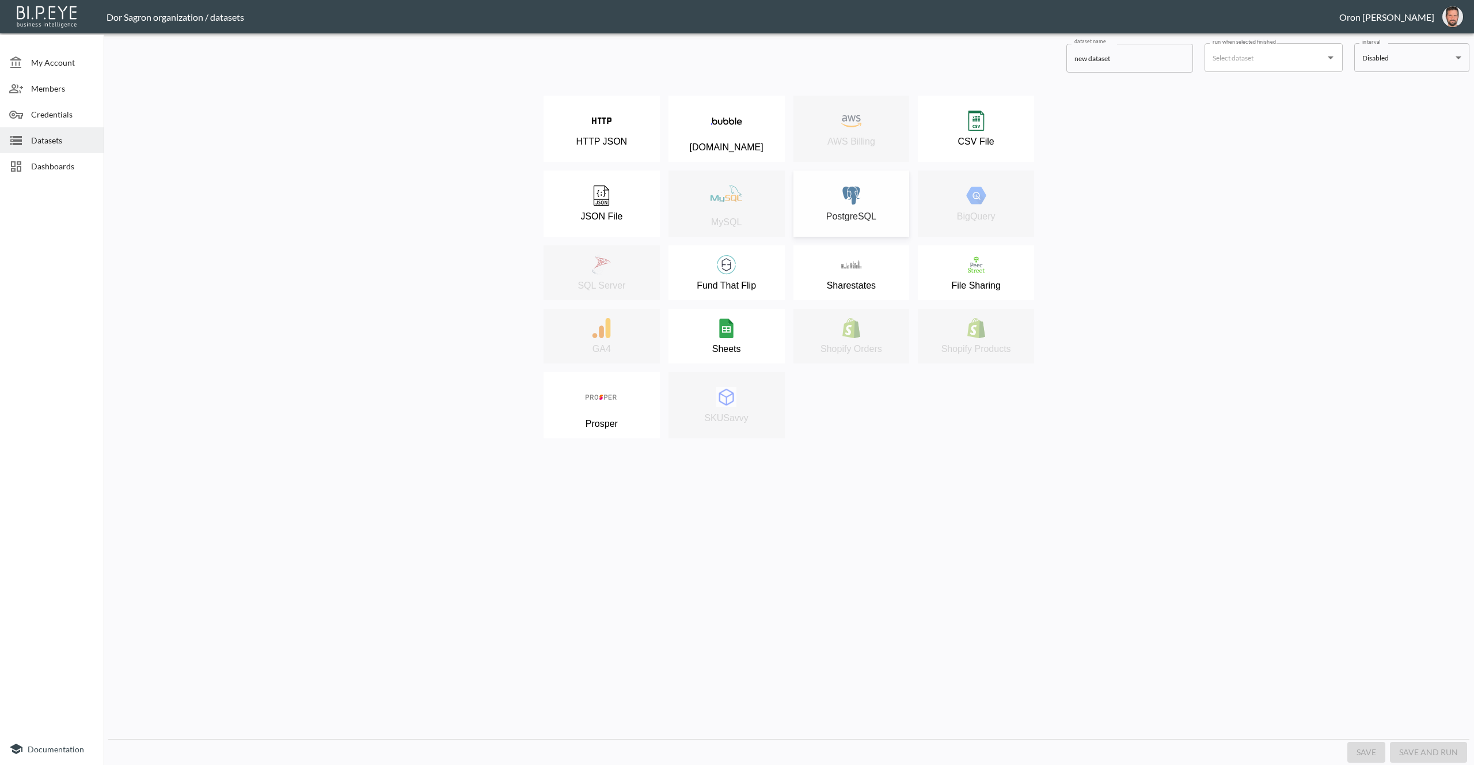
click at [799, 215] on div "PostgreSQL" at bounding box center [851, 203] width 105 height 36
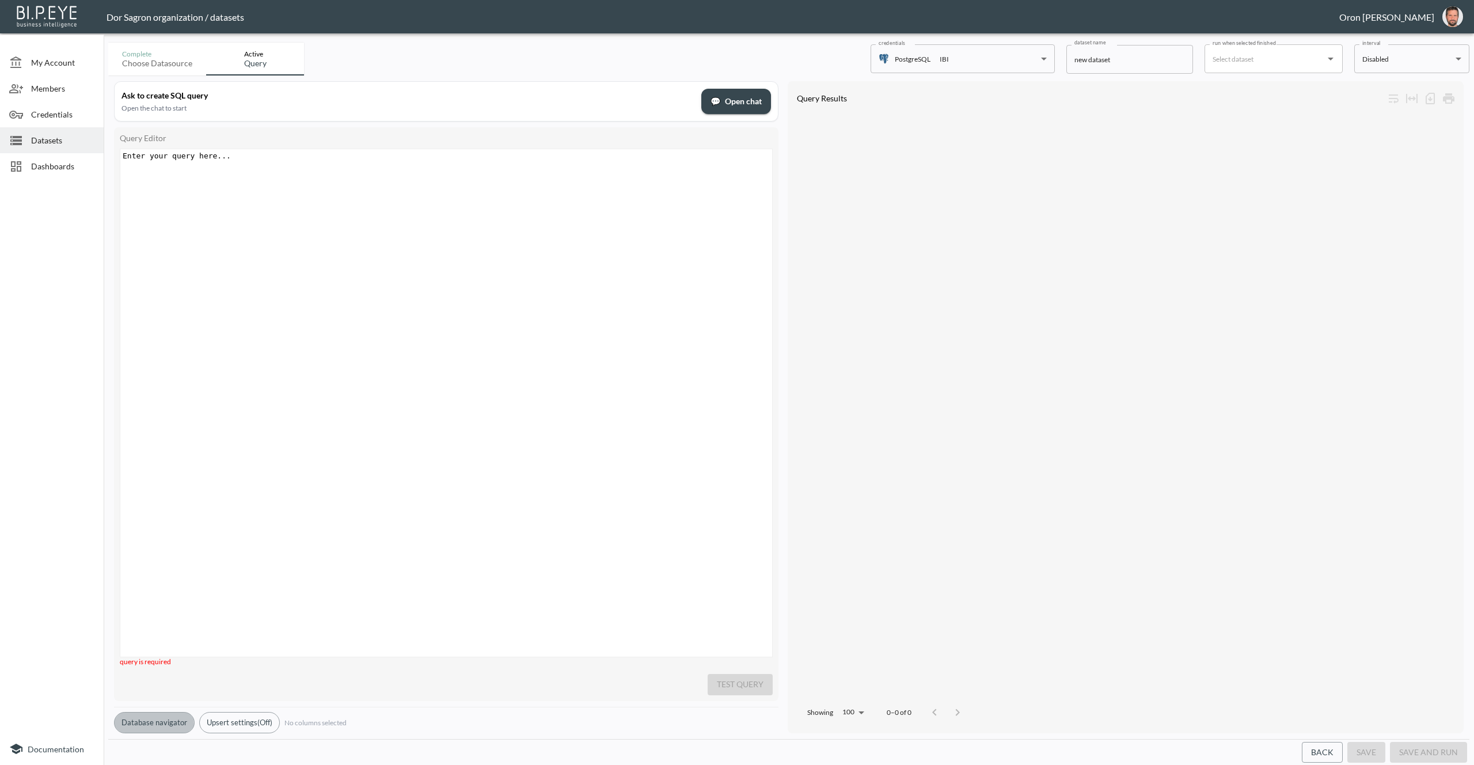
click at [131, 719] on button "Database navigator" at bounding box center [154, 722] width 81 height 21
click at [78, 137] on span "Datasets" at bounding box center [62, 140] width 63 height 12
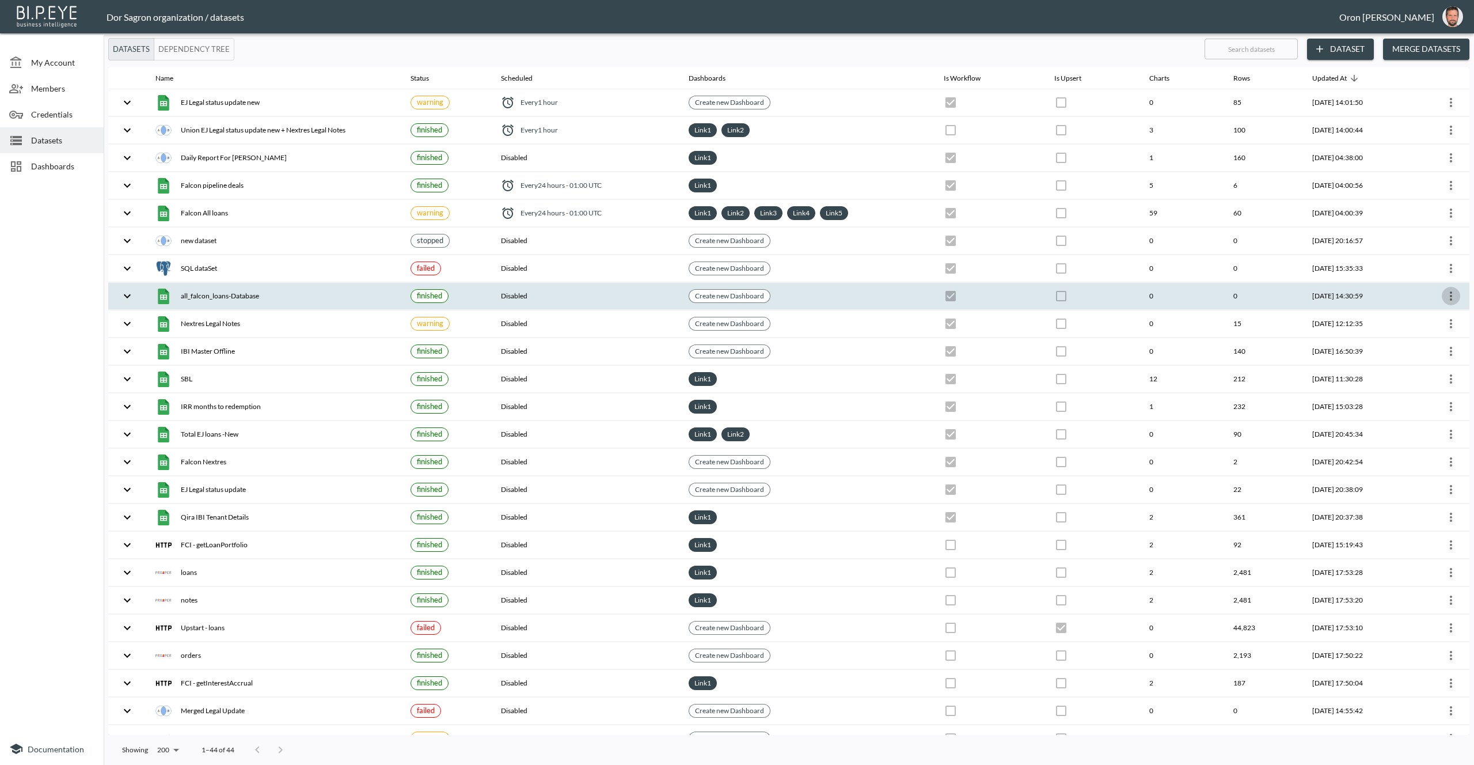
click at [1452, 294] on icon "more" at bounding box center [1451, 296] width 14 height 14
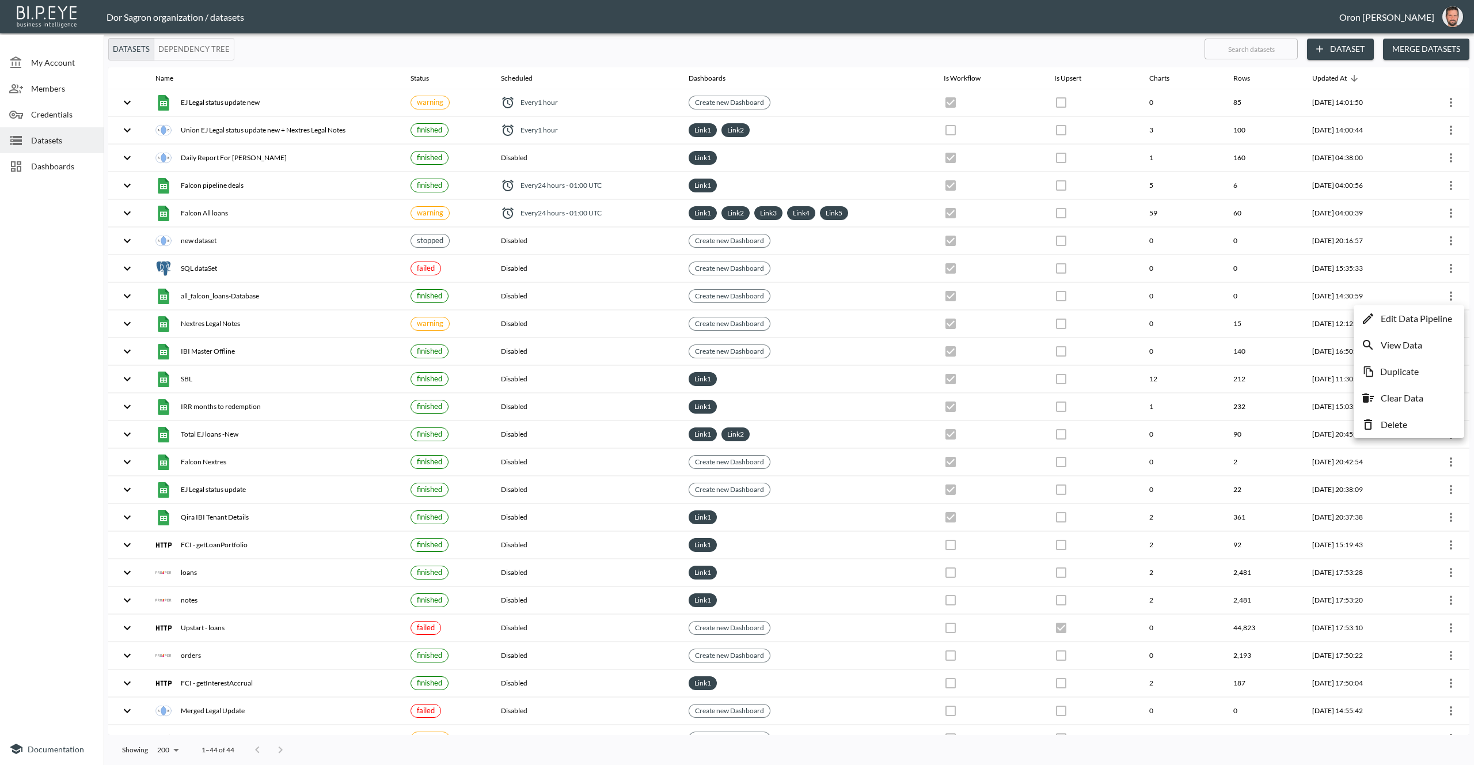
click at [1440, 314] on p "Edit Data Pipeline" at bounding box center [1416, 319] width 71 height 14
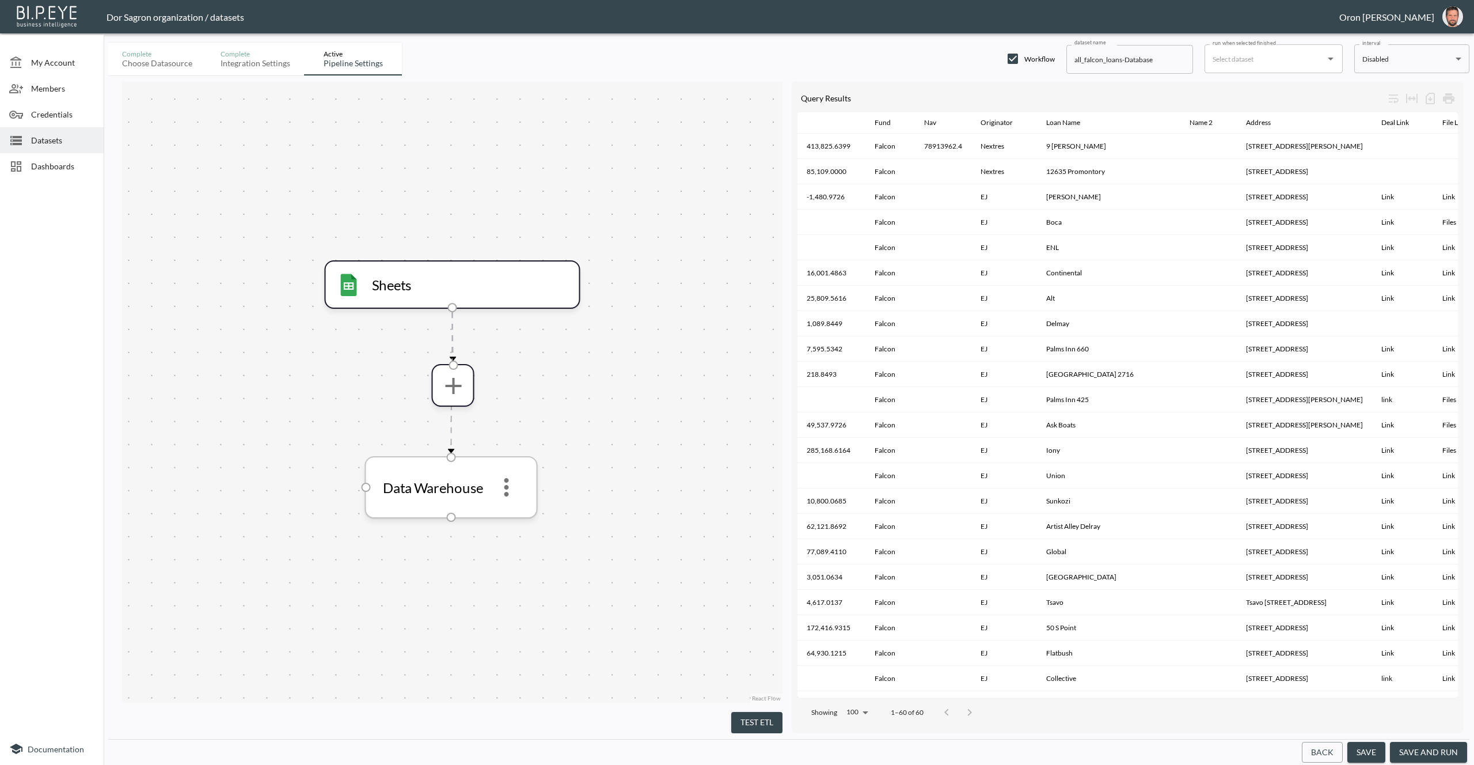
click at [513, 488] on icon "more" at bounding box center [507, 487] width 28 height 28
click at [507, 488] on icon "more" at bounding box center [506, 487] width 5 height 18
click at [501, 485] on icon "more" at bounding box center [506, 488] width 28 height 28
click at [507, 513] on p "Edit" at bounding box center [506, 519] width 16 height 14
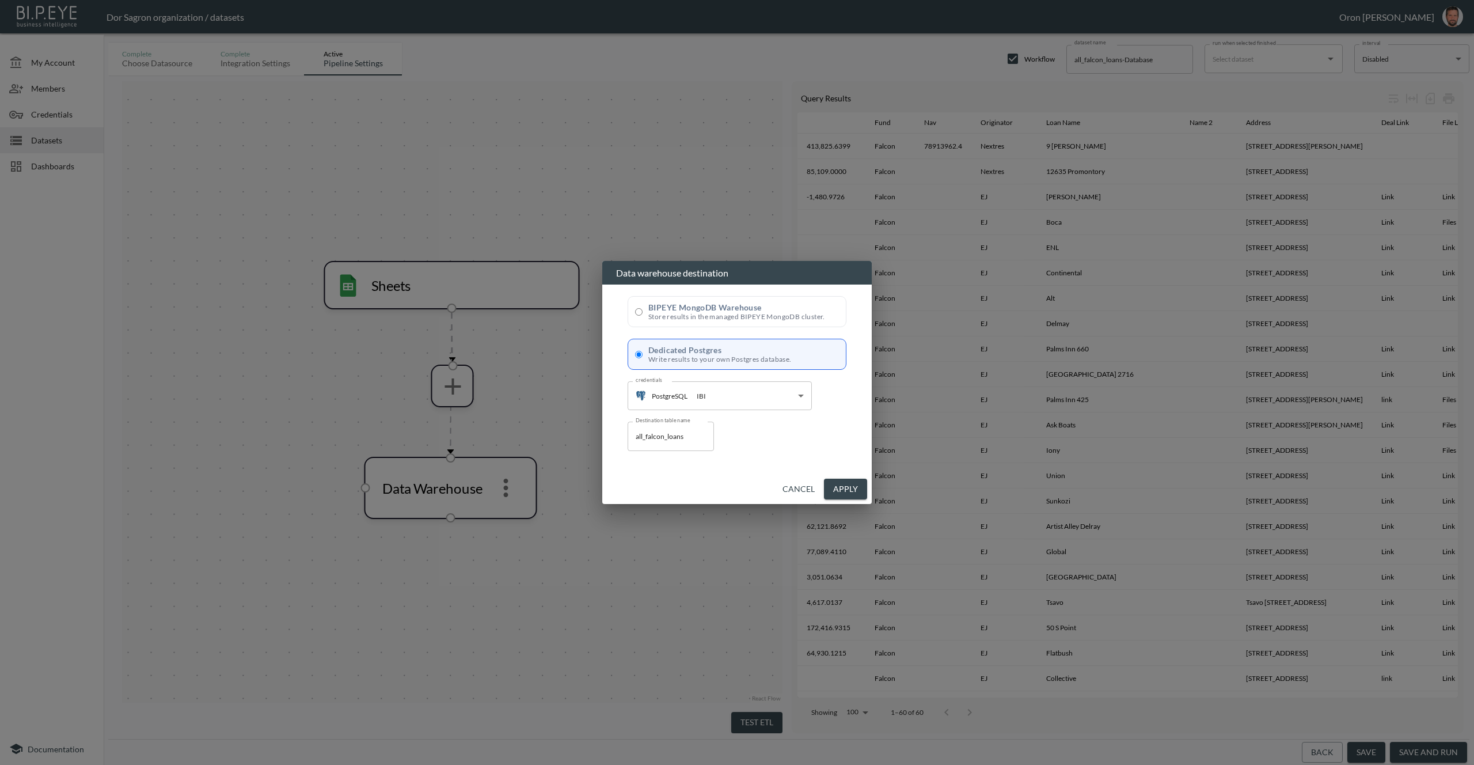
click at [843, 488] on button "Apply" at bounding box center [845, 489] width 43 height 21
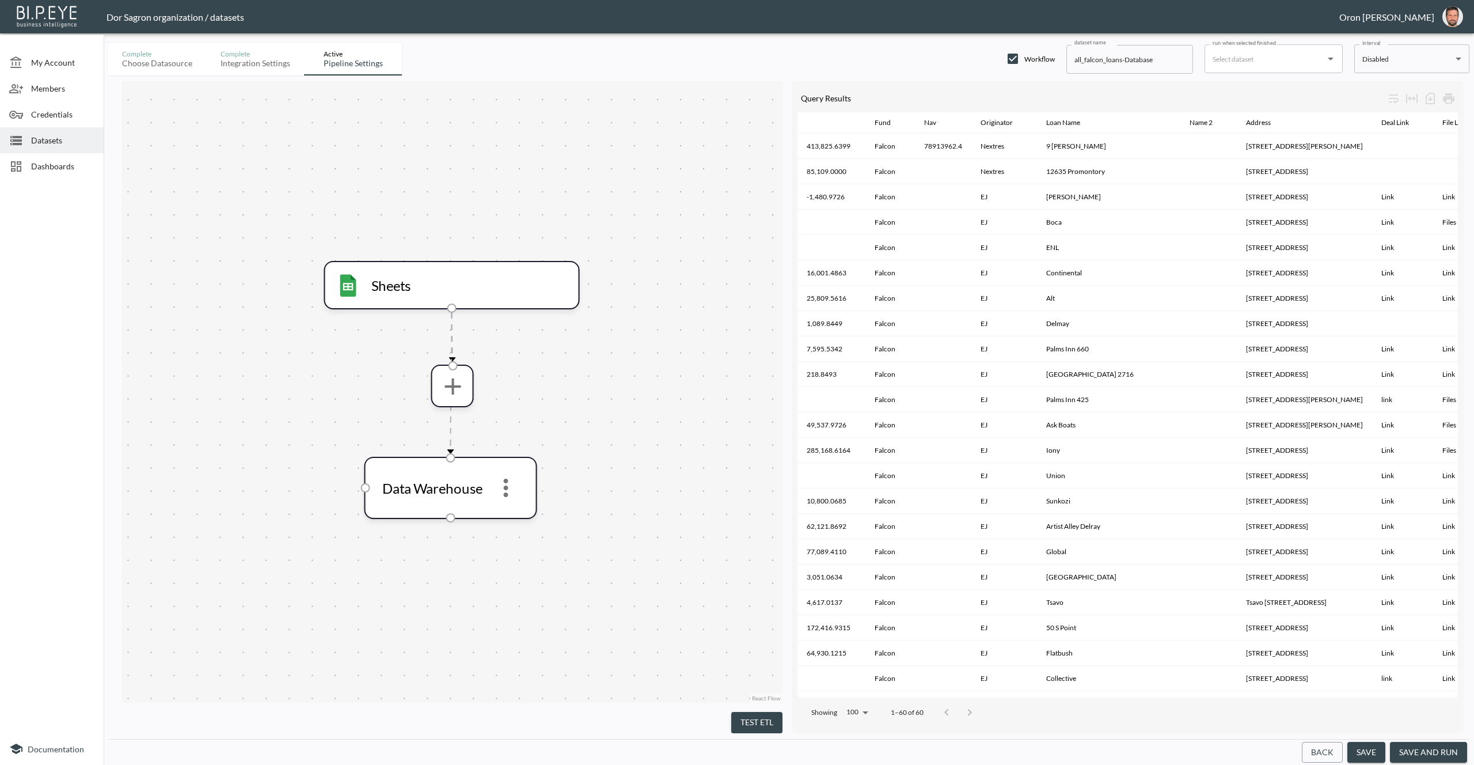
click at [1428, 743] on button "save and run" at bounding box center [1428, 752] width 77 height 21
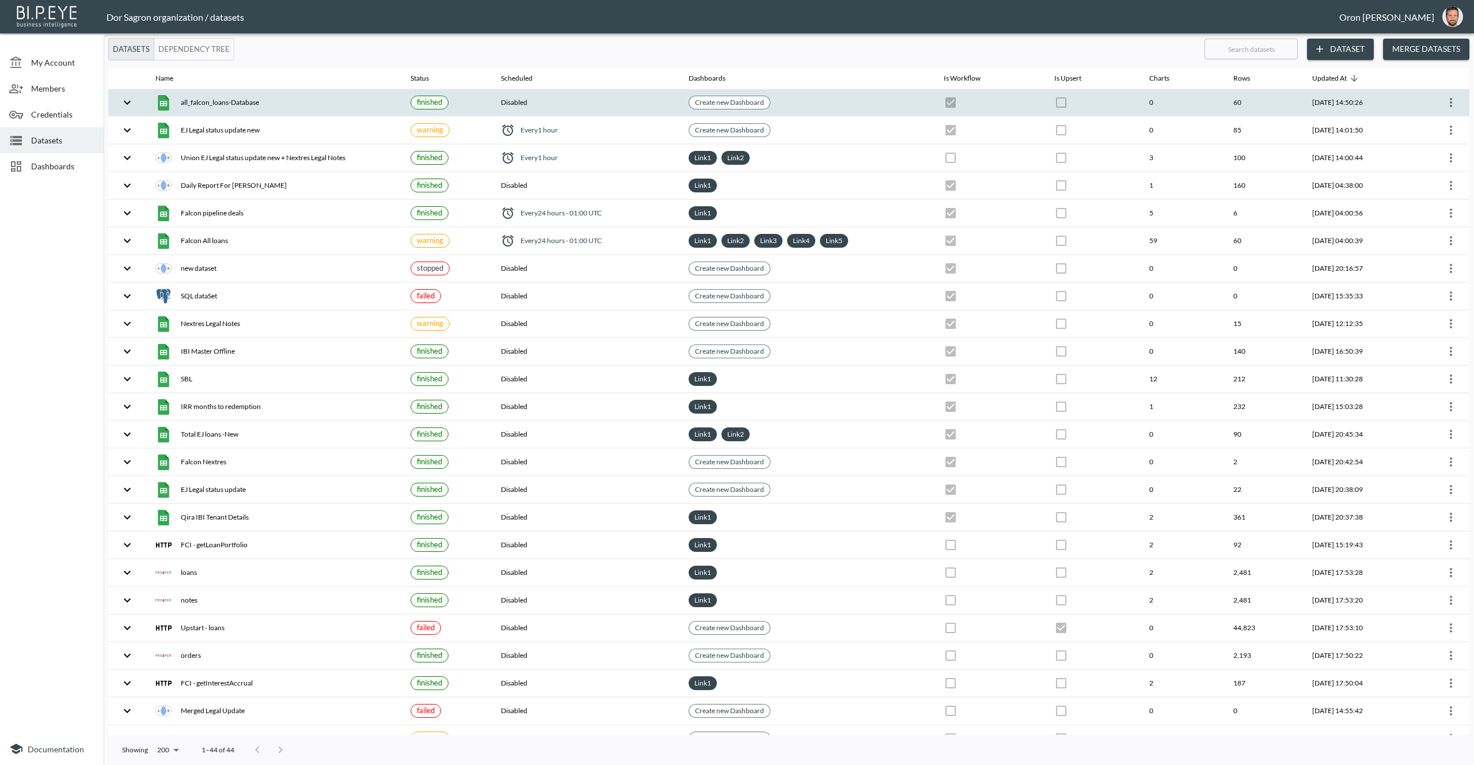
click at [591, 100] on th "Disabled" at bounding box center [585, 102] width 187 height 27
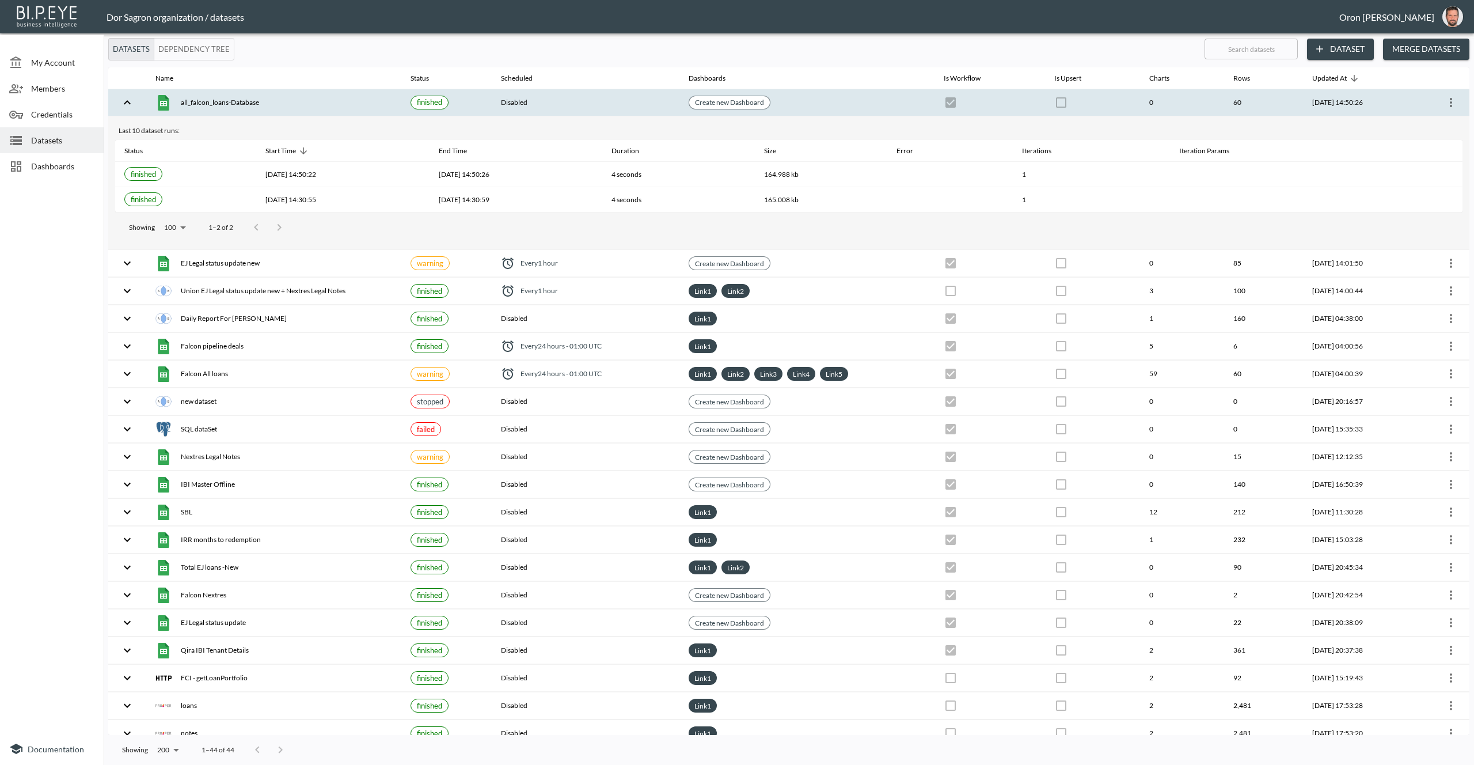
click at [591, 100] on th "Disabled" at bounding box center [585, 102] width 187 height 27
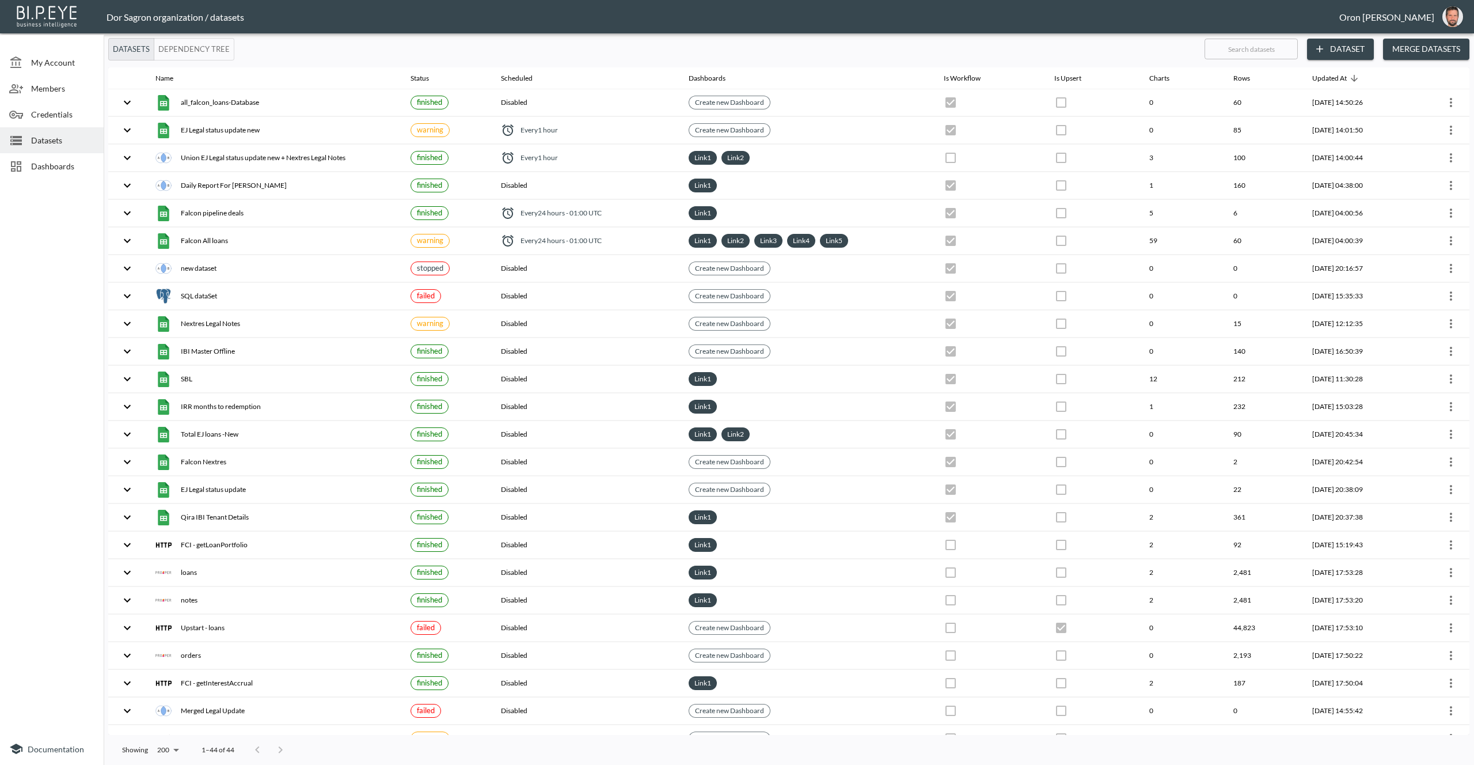
click at [1337, 47] on button "Dataset" at bounding box center [1340, 49] width 67 height 21
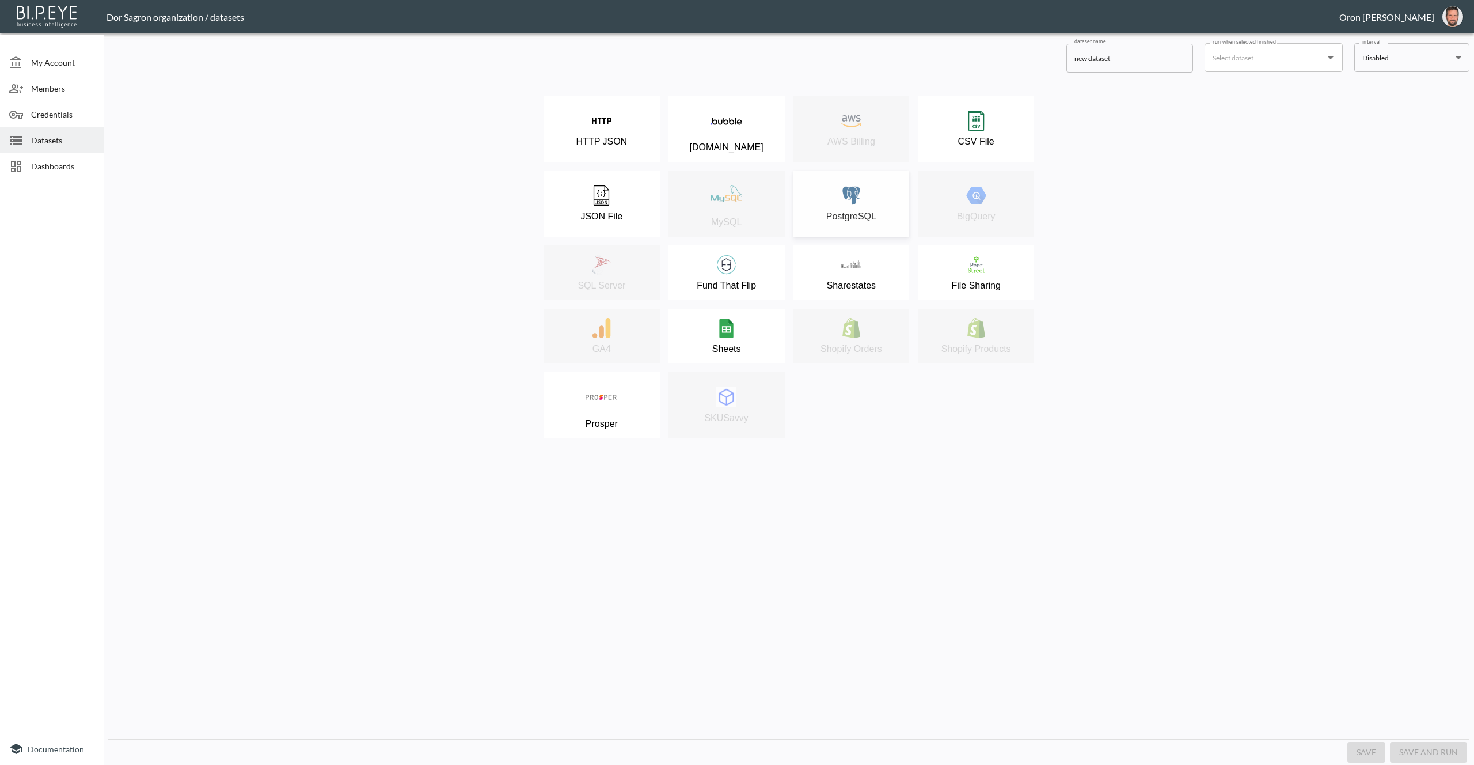
click at [863, 192] on div "PostgreSQL" at bounding box center [851, 203] width 105 height 36
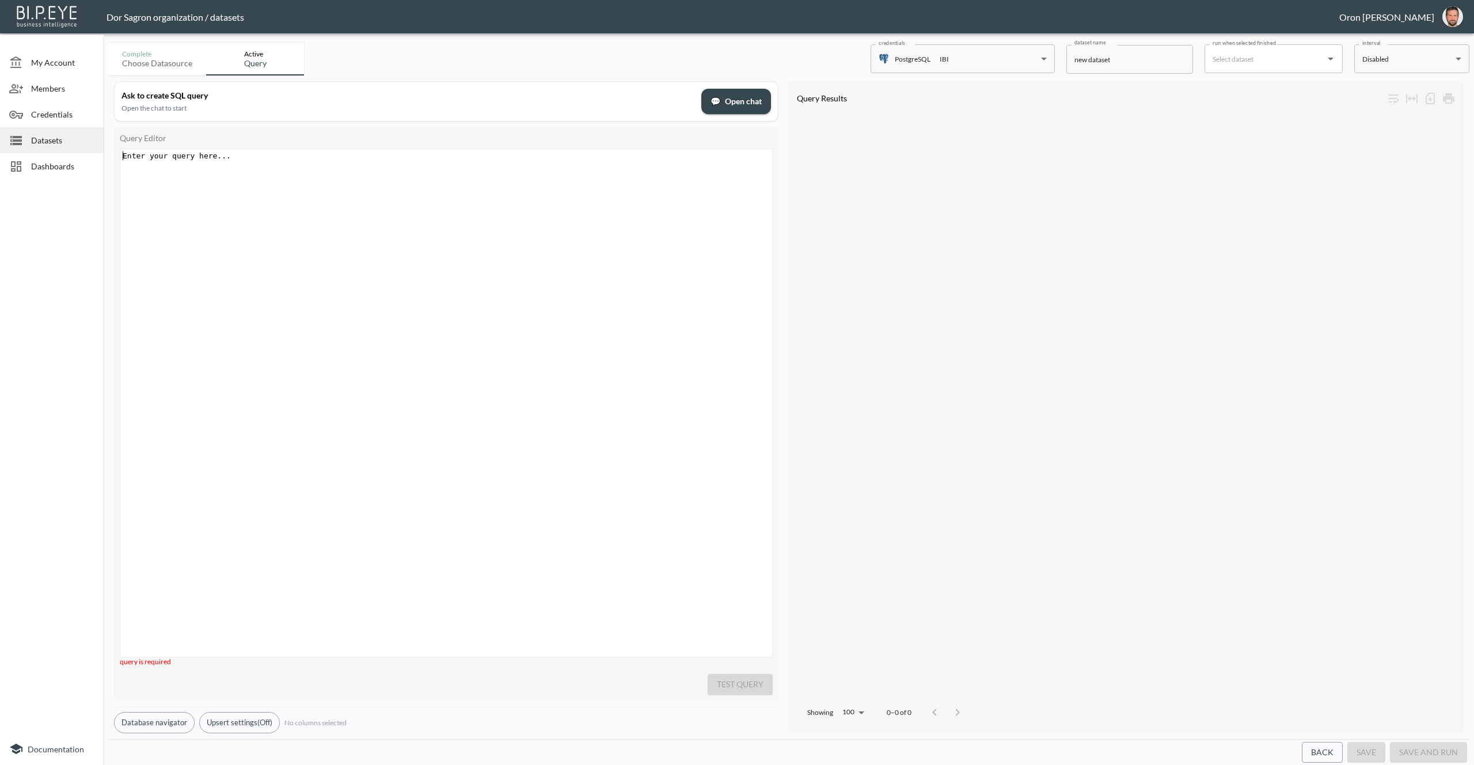
click at [450, 204] on div "Enter your query here... xxxxxxxxxx ​" at bounding box center [460, 417] width 681 height 536
click at [166, 712] on button "Database navigator" at bounding box center [154, 722] width 81 height 21
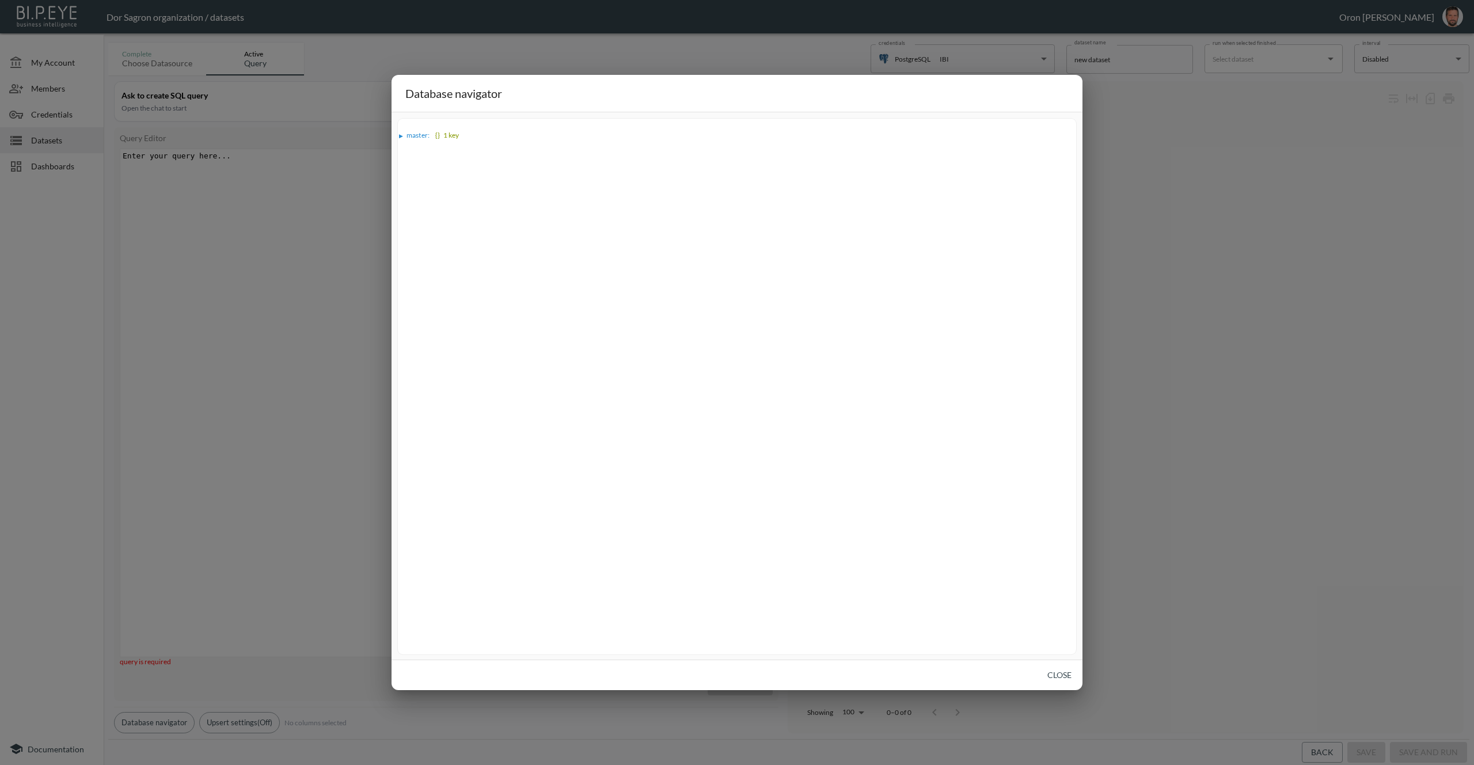
click at [430, 141] on div "▶ master : {} 1 key" at bounding box center [737, 134] width 678 height 17
click at [426, 137] on span "master :" at bounding box center [419, 135] width 24 height 9
click at [427, 150] on div "▶ master : {} 1 key ▶ public : {} 1 key" at bounding box center [737, 140] width 678 height 28
click at [427, 147] on span "public :" at bounding box center [423, 145] width 22 height 9
click at [428, 154] on span "all_falcon_loans :" at bounding box center [445, 155] width 52 height 9
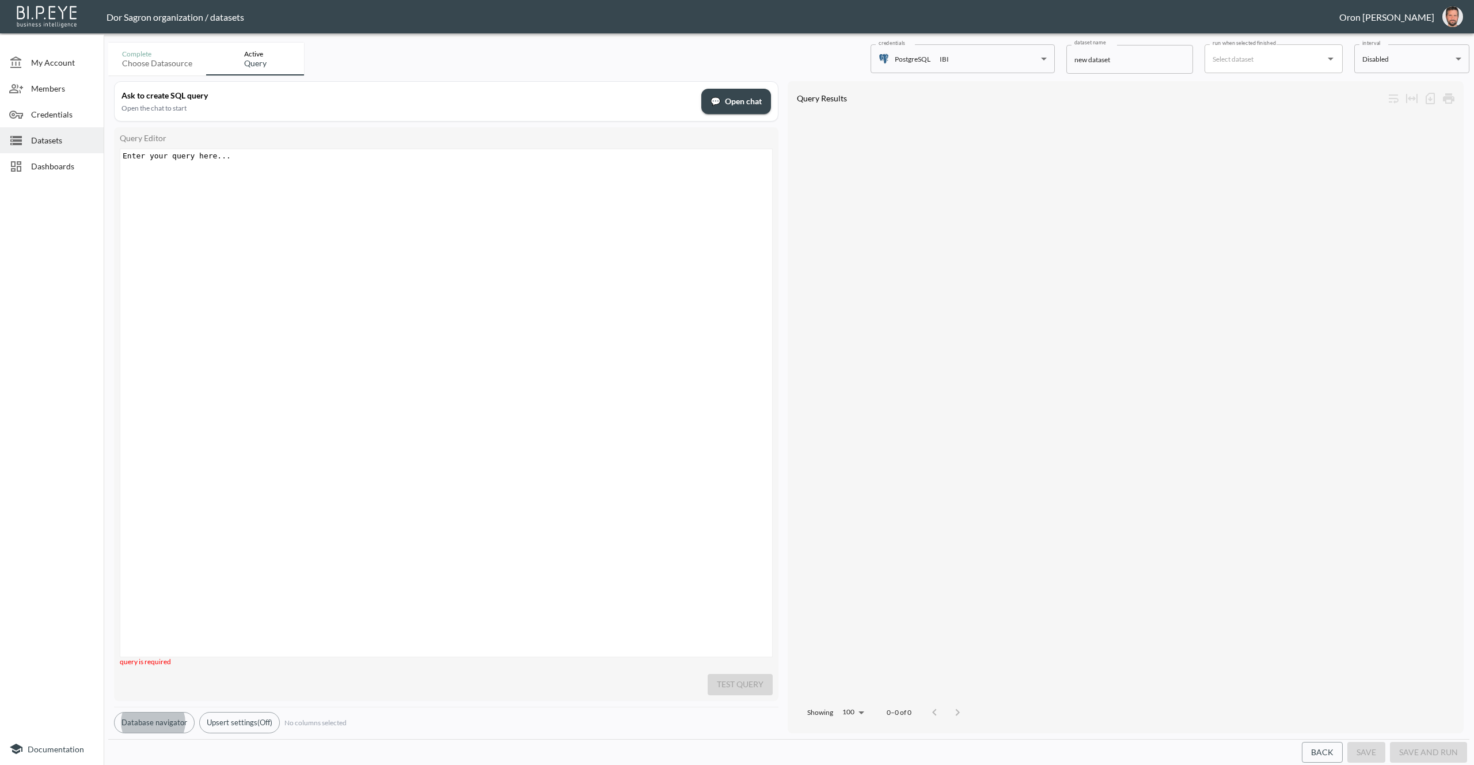
click at [82, 132] on div "Datasets" at bounding box center [52, 140] width 104 height 26
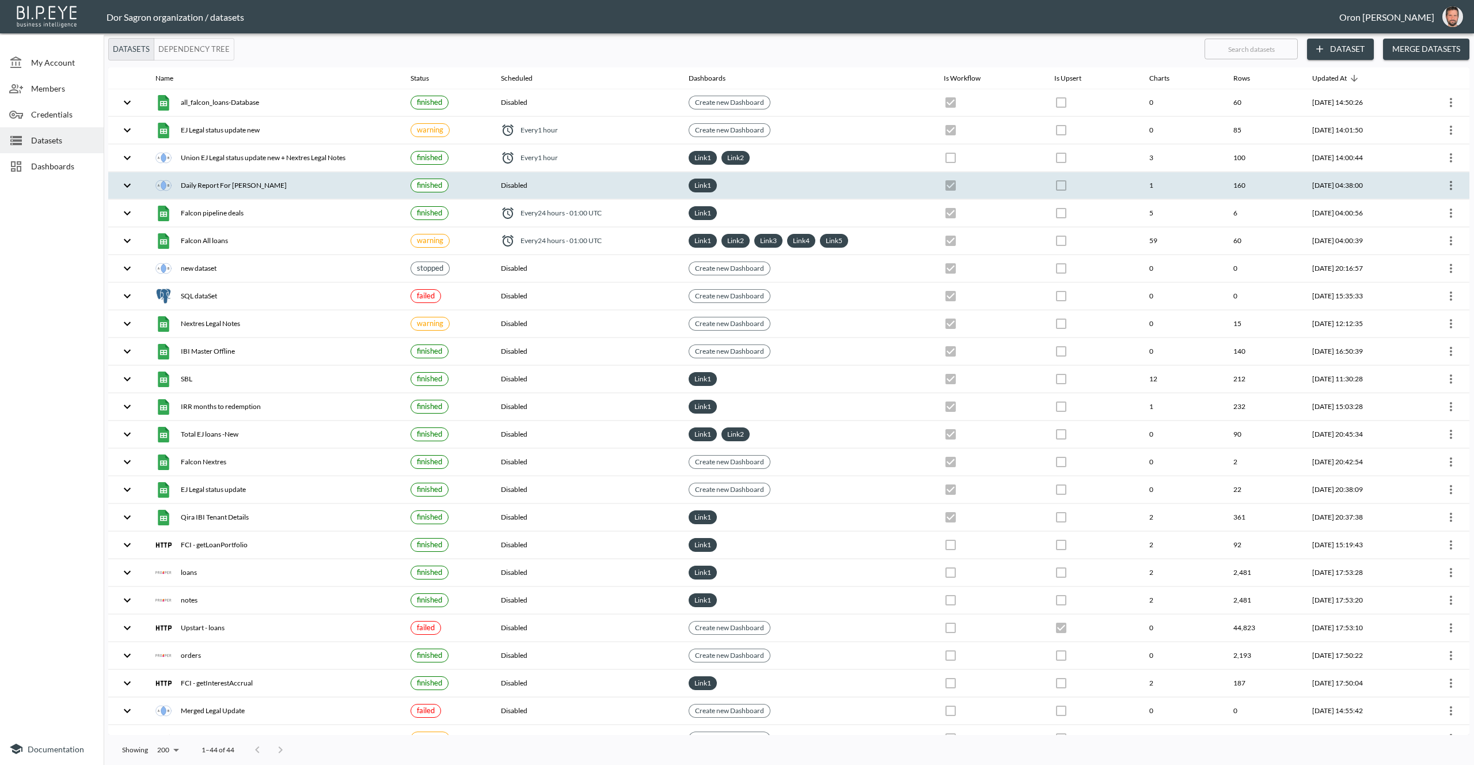
scroll to position [10, 0]
